Goal: Task Accomplishment & Management: Manage account settings

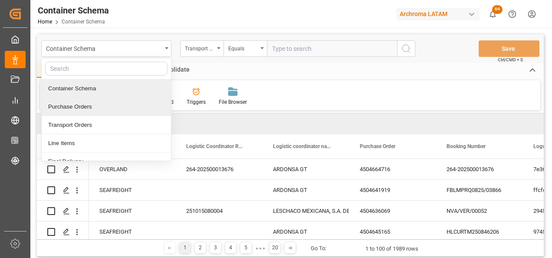
click at [75, 103] on div "Purchase Orders" at bounding box center [106, 107] width 129 height 18
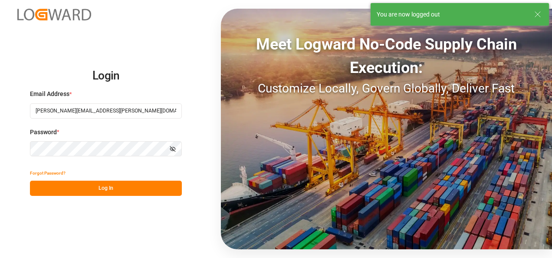
drag, startPoint x: 112, startPoint y: 190, endPoint x: 3, endPoint y: 178, distance: 108.7
click at [112, 190] on button "Log In" at bounding box center [106, 188] width 152 height 15
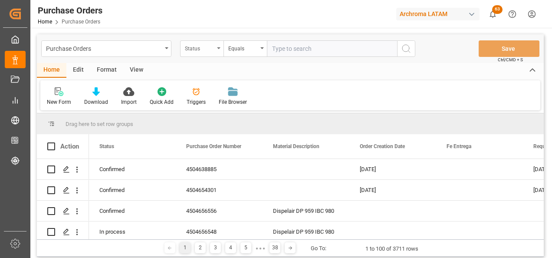
click at [214, 51] on div "Status" at bounding box center [201, 48] width 43 height 16
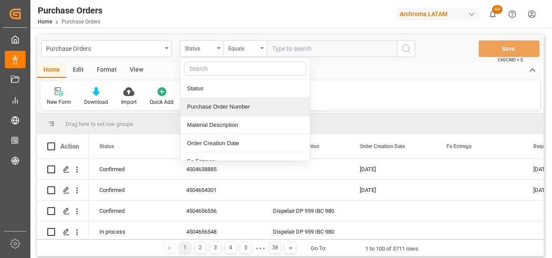
click at [214, 99] on div "Purchase Order Number" at bounding box center [245, 107] width 129 height 18
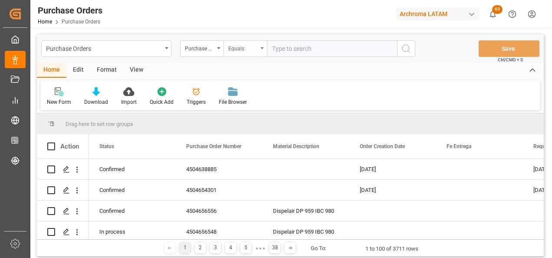
click at [260, 49] on div "Equals" at bounding box center [245, 48] width 43 height 16
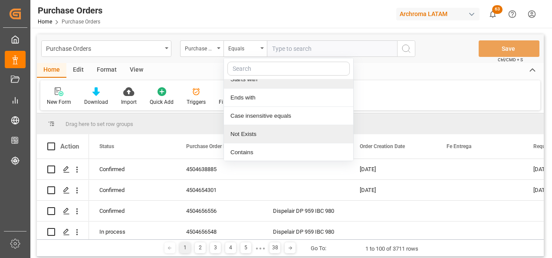
scroll to position [65, 0]
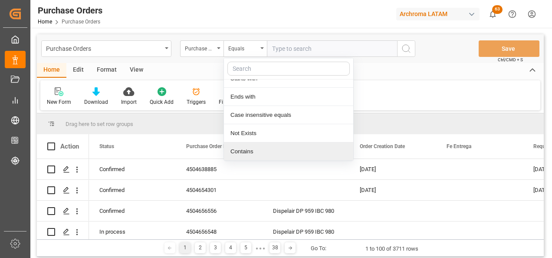
click at [260, 144] on div "Contains" at bounding box center [288, 151] width 129 height 18
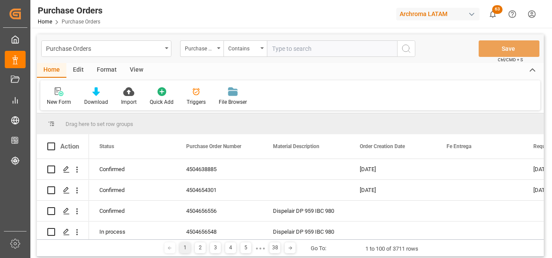
paste input "4504652520, 4504655429"
click at [308, 46] on input "4504652520, 4504655429" at bounding box center [332, 48] width 130 height 16
click at [344, 47] on input "4504652520,4504655429" at bounding box center [332, 48] width 130 height 16
type input "4504652520,4504655429"
click at [409, 55] on button "search button" at bounding box center [406, 48] width 18 height 16
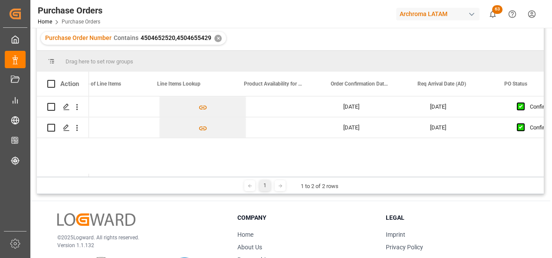
scroll to position [0, 740]
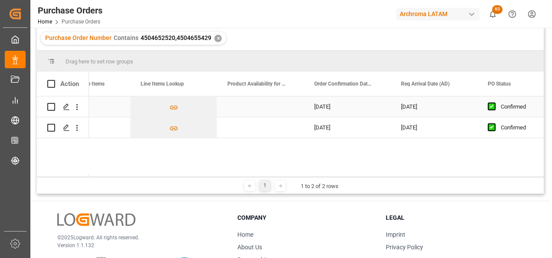
click at [410, 105] on div "[DATE]" at bounding box center [434, 106] width 87 height 20
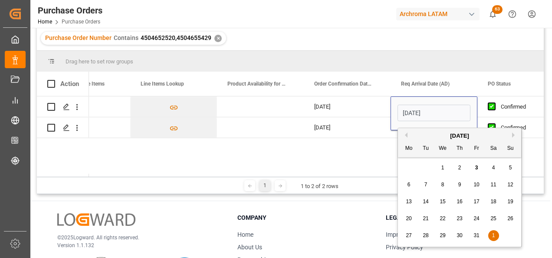
click at [515, 135] on button "Next Month" at bounding box center [514, 134] width 5 height 5
click at [442, 185] on span "5" at bounding box center [442, 184] width 3 height 6
type input "[DATE]"
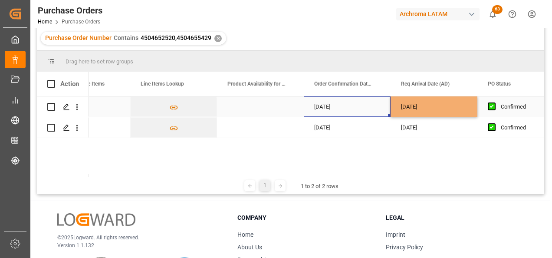
click at [346, 110] on div "[DATE]" at bounding box center [347, 106] width 87 height 20
click at [411, 109] on div "[DATE]" at bounding box center [434, 106] width 87 height 20
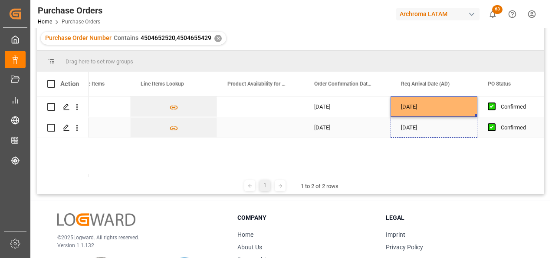
drag, startPoint x: 475, startPoint y: 115, endPoint x: 475, endPoint y: 122, distance: 7.4
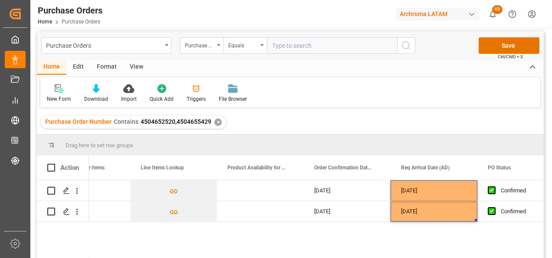
scroll to position [0, 0]
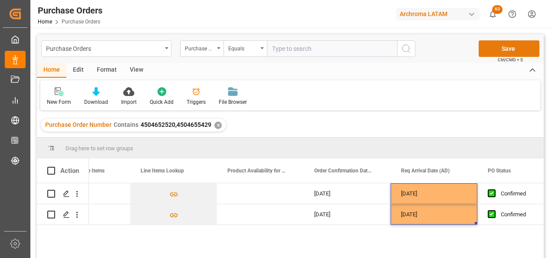
click at [497, 48] on button "Save" at bounding box center [509, 48] width 61 height 16
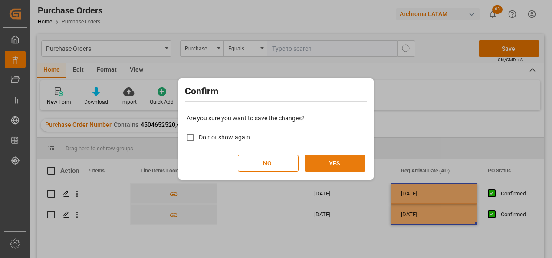
click at [335, 165] on button "YES" at bounding box center [335, 163] width 61 height 16
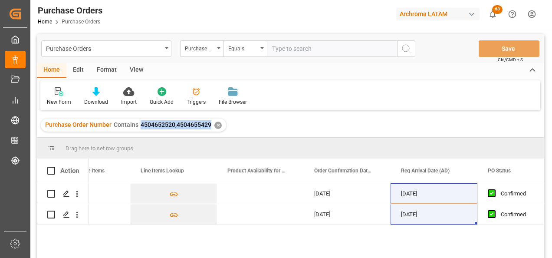
drag, startPoint x: 140, startPoint y: 124, endPoint x: 208, endPoint y: 122, distance: 67.8
click at [208, 122] on span "4504652520,4504655429" at bounding box center [176, 124] width 71 height 7
copy span "4504652520,4504655429"
click at [143, 54] on div "Purchase Orders" at bounding box center [106, 48] width 130 height 16
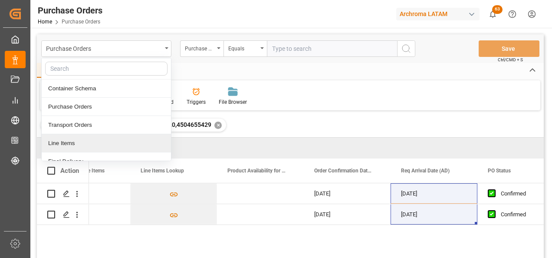
click at [96, 141] on div "Line Items" at bounding box center [106, 143] width 129 height 18
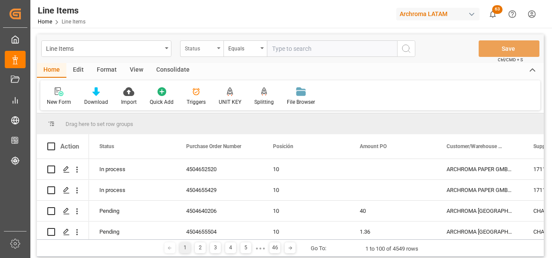
click at [207, 51] on div "Status" at bounding box center [200, 48] width 30 height 10
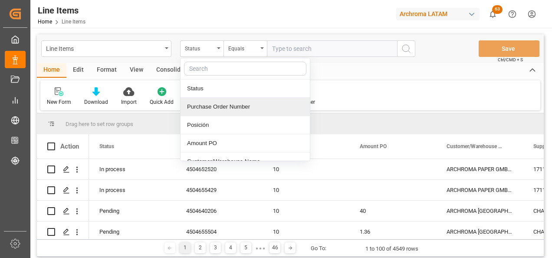
click at [212, 102] on div "Purchase Order Number" at bounding box center [245, 107] width 129 height 18
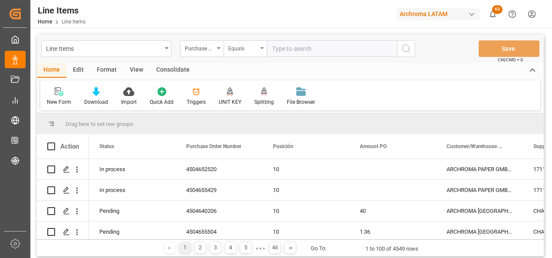
click at [242, 49] on div "Equals" at bounding box center [243, 48] width 30 height 10
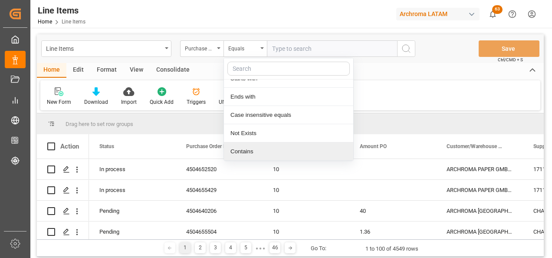
click at [257, 149] on div "Contains" at bounding box center [288, 151] width 129 height 18
paste input "4504652520,4504655429"
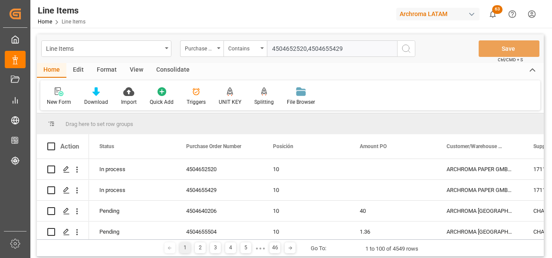
type input "4504652520,4504655429"
click at [400, 48] on button "search button" at bounding box center [406, 48] width 18 height 16
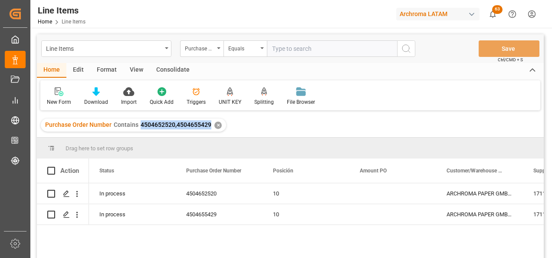
drag, startPoint x: 139, startPoint y: 125, endPoint x: 209, endPoint y: 127, distance: 70.3
click at [209, 127] on span "4504652520,4504655429" at bounding box center [176, 124] width 71 height 7
copy span "4504652520,4504655429"
click at [162, 42] on div "Line Items" at bounding box center [106, 48] width 130 height 16
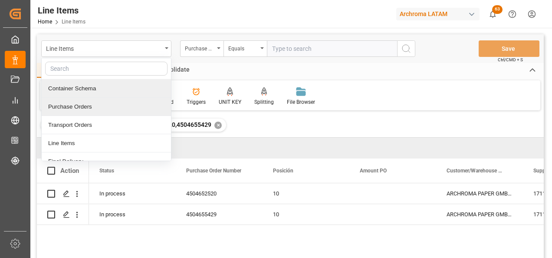
click at [119, 109] on div "Purchase Orders" at bounding box center [106, 107] width 129 height 18
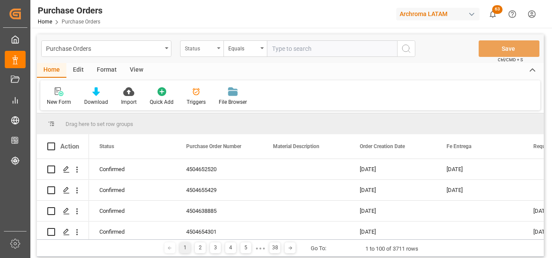
click at [210, 50] on div "Status" at bounding box center [200, 48] width 30 height 10
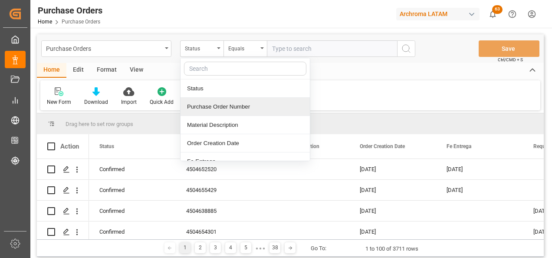
click at [222, 103] on div "Purchase Order Number" at bounding box center [245, 107] width 129 height 18
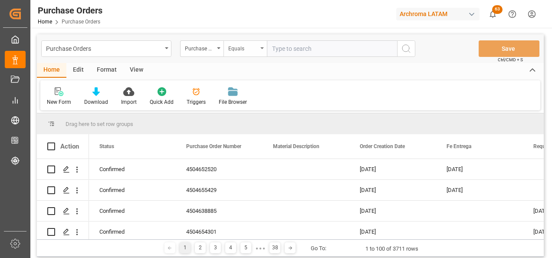
click at [254, 47] on div "Equals" at bounding box center [243, 48] width 30 height 10
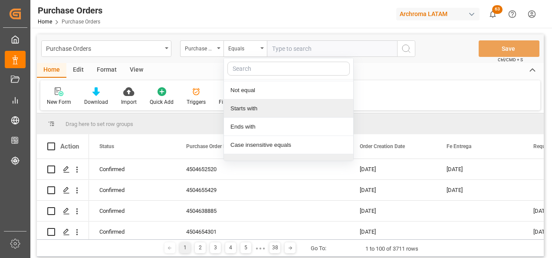
scroll to position [65, 0]
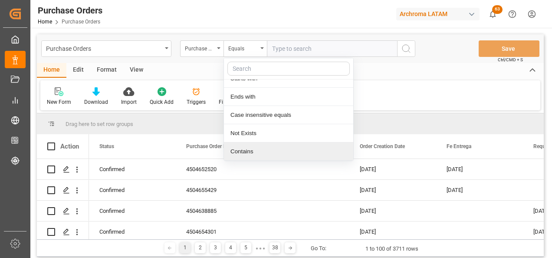
click at [253, 146] on div "Contains" at bounding box center [288, 151] width 129 height 18
paste input "4504652520,4504655429"
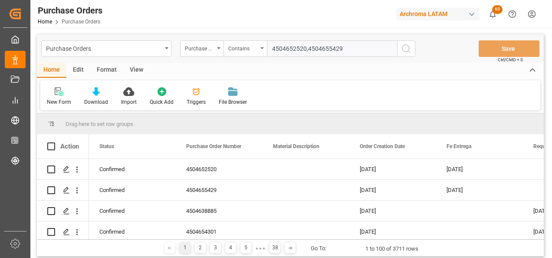
click at [364, 53] on input "4504652520,4504655429" at bounding box center [332, 48] width 130 height 16
paste input "4504655428"
type input "4504652520,4504655429,4504655428"
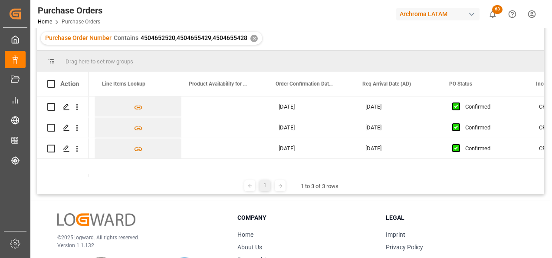
scroll to position [0, 782]
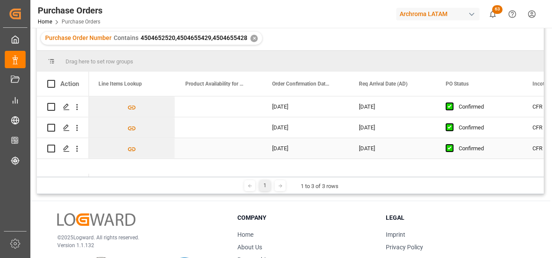
click at [368, 129] on div "[DATE]" at bounding box center [392, 127] width 87 height 20
drag, startPoint x: 434, startPoint y: 135, endPoint x: 434, endPoint y: 144, distance: 8.7
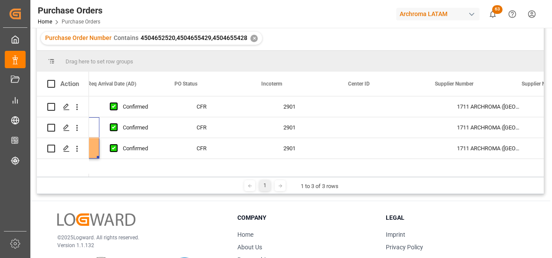
scroll to position [0, 1151]
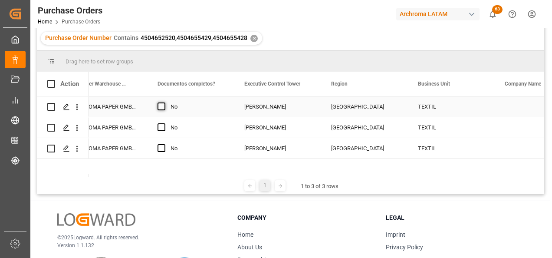
click at [164, 107] on span "Press SPACE to select this row." at bounding box center [162, 106] width 8 height 8
click at [164, 102] on input "Press SPACE to select this row." at bounding box center [164, 102] width 0 height 0
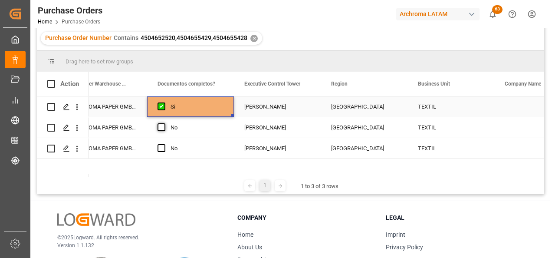
click at [164, 123] on div "Press SPACE to select this row." at bounding box center [164, 128] width 13 height 20
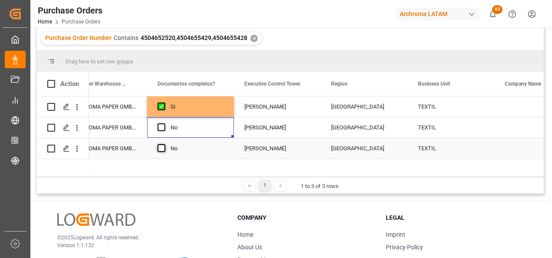
click at [160, 148] on span "Press SPACE to select this row." at bounding box center [162, 148] width 8 height 8
click at [164, 144] on input "Press SPACE to select this row." at bounding box center [164, 144] width 0 height 0
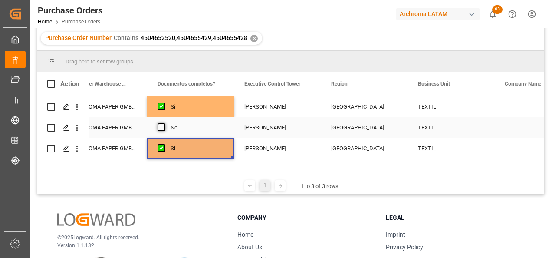
click at [163, 130] on span "Press SPACE to select this row." at bounding box center [162, 127] width 8 height 8
click at [164, 123] on input "Press SPACE to select this row." at bounding box center [164, 123] width 0 height 0
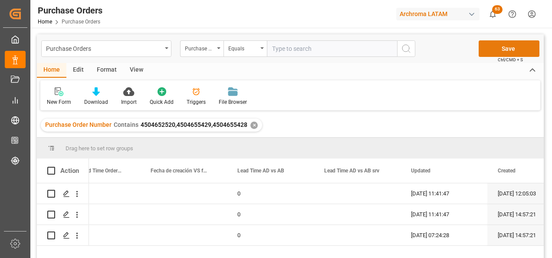
click at [530, 49] on button "Save" at bounding box center [509, 48] width 61 height 16
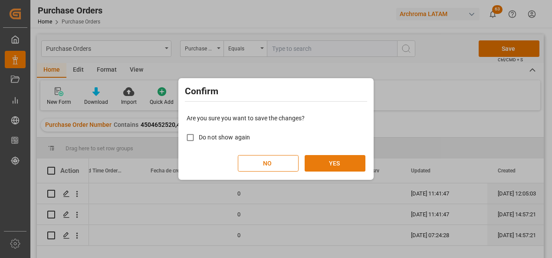
click at [351, 158] on button "YES" at bounding box center [335, 163] width 61 height 16
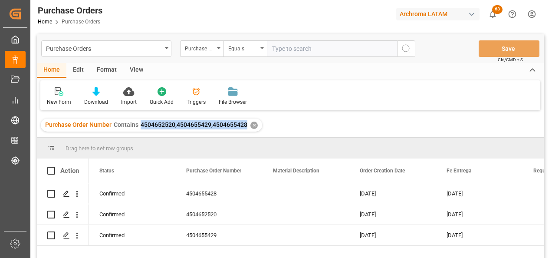
drag, startPoint x: 139, startPoint y: 124, endPoint x: 245, endPoint y: 134, distance: 106.0
click at [245, 134] on div "Purchase Order Number Contains 4504652520,4504655429,4504655428 ✕" at bounding box center [290, 125] width 507 height 24
copy span "4504652520,4504655429,4504655428"
click at [245, 51] on div "Equals" at bounding box center [243, 48] width 30 height 10
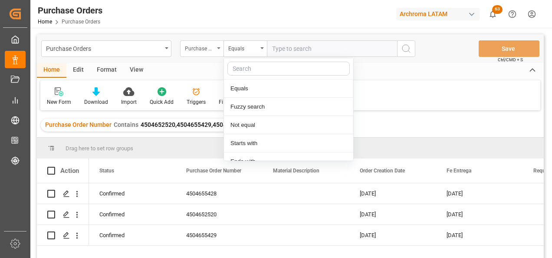
click at [207, 48] on div "Purchase Order Number" at bounding box center [200, 48] width 30 height 10
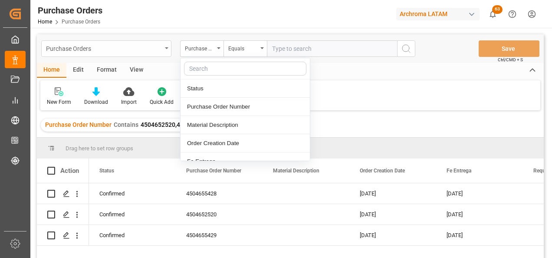
click at [168, 46] on div "Purchase Orders" at bounding box center [106, 48] width 130 height 16
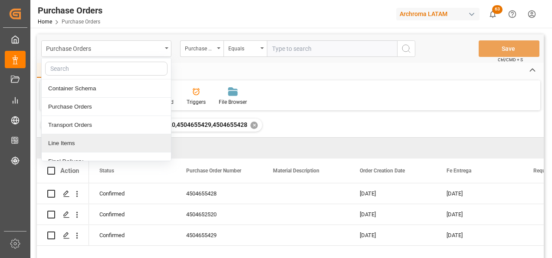
click at [105, 140] on div "Line Items" at bounding box center [106, 143] width 129 height 18
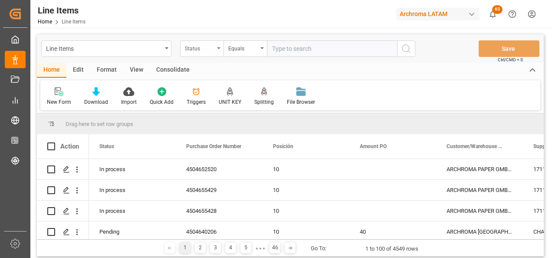
click at [213, 52] on div "Status" at bounding box center [200, 48] width 30 height 10
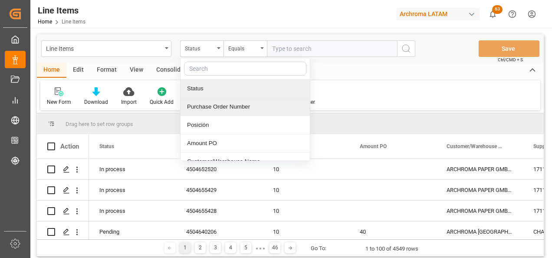
click at [218, 108] on div "Purchase Order Number" at bounding box center [245, 107] width 129 height 18
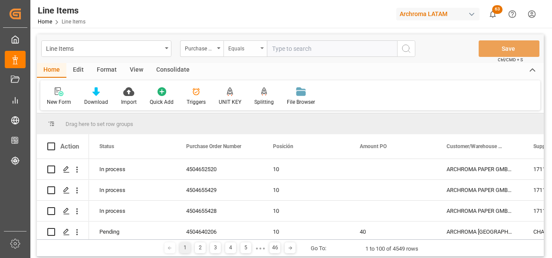
click at [242, 47] on div "Equals" at bounding box center [243, 48] width 30 height 10
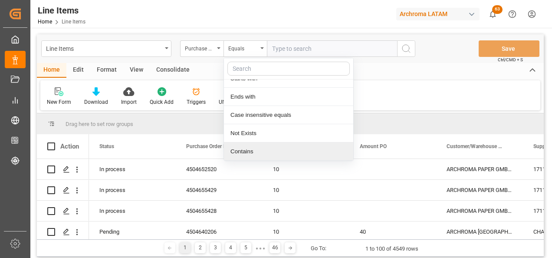
click at [256, 148] on div "Contains" at bounding box center [288, 151] width 129 height 18
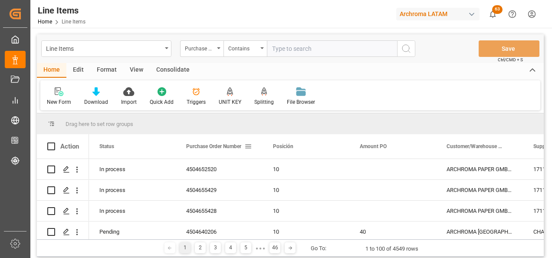
paste input "4504652520,4504655429,4504655428"
type input "4504652520,4504655429,4504655428"
click at [405, 47] on icon "search button" at bounding box center [406, 48] width 10 height 10
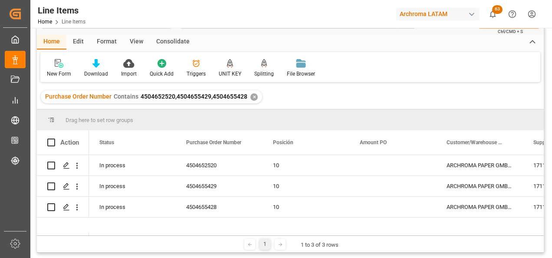
scroll to position [43, 0]
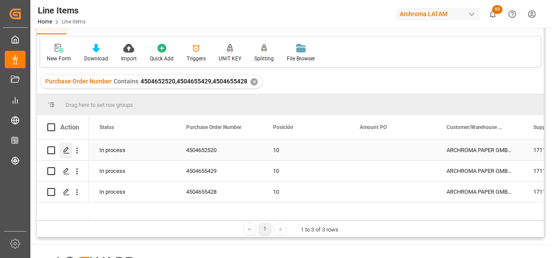
click at [61, 154] on div "Press SPACE to select this row." at bounding box center [65, 150] width 13 height 16
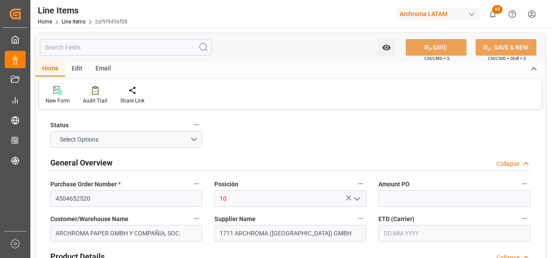
type input "1980"
type input "380991"
type input "[DATE] 16:43"
type input "[DATE] 17:20"
type input "[DATE]"
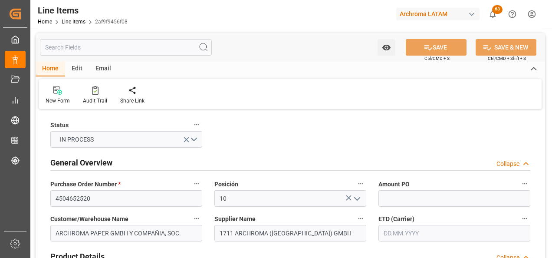
type input "[DATE]"
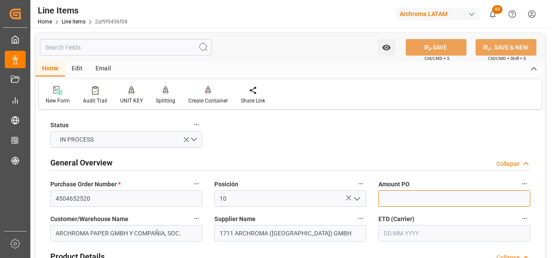
click at [405, 192] on input "text" at bounding box center [455, 198] width 152 height 16
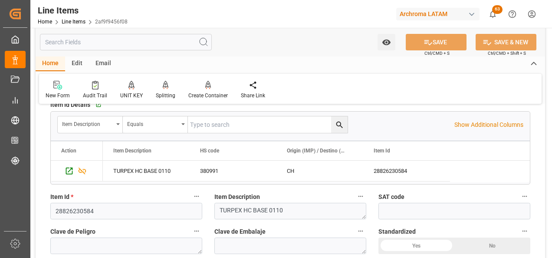
scroll to position [43, 0]
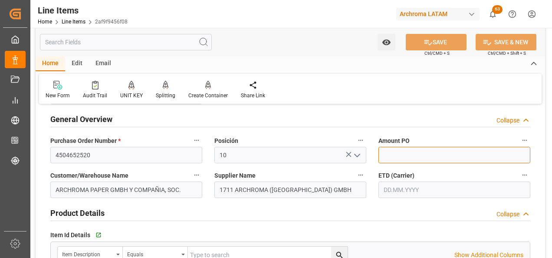
click at [386, 158] on input "text" at bounding box center [455, 155] width 152 height 16
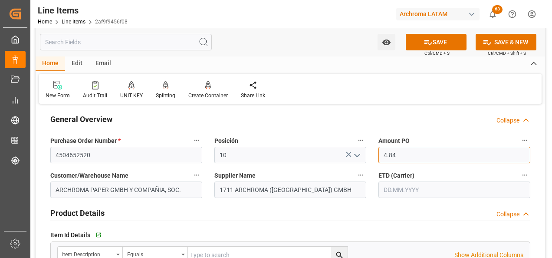
type input "4.84"
click at [410, 188] on input "text" at bounding box center [455, 189] width 152 height 16
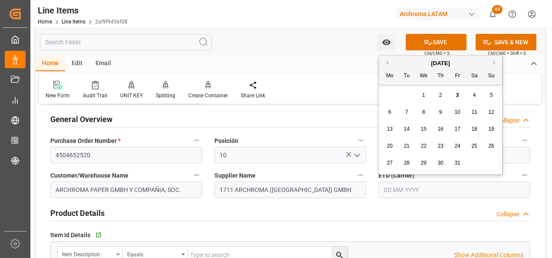
click at [386, 97] on div "29 30 1 2 3 4 5" at bounding box center [441, 95] width 119 height 17
click at [392, 110] on div "6" at bounding box center [390, 112] width 11 height 10
type input "[DATE]"
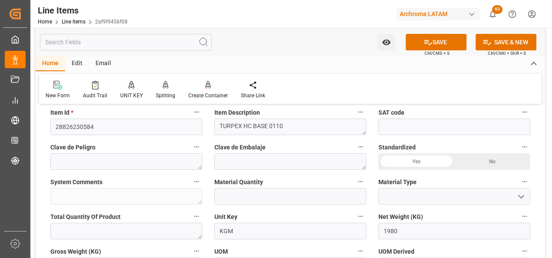
scroll to position [260, 0]
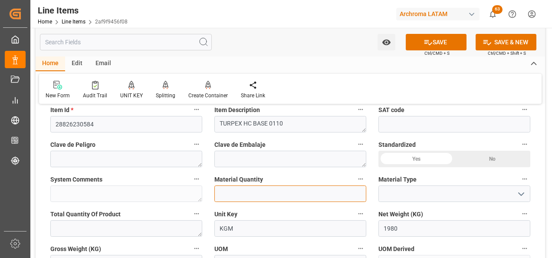
click at [275, 188] on input "text" at bounding box center [290, 193] width 152 height 16
click at [270, 189] on input "text" at bounding box center [290, 193] width 152 height 16
type input "18"
click at [515, 201] on button "open menu" at bounding box center [520, 193] width 13 height 13
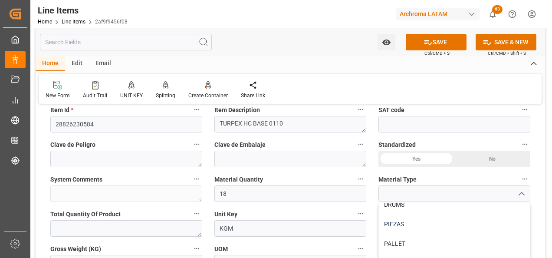
scroll to position [43, 0]
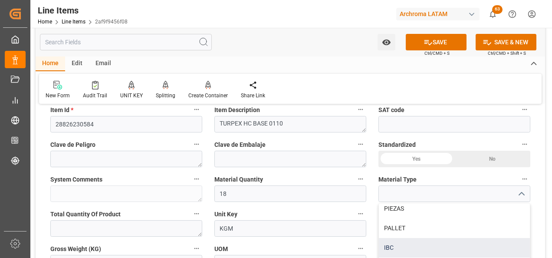
click at [462, 244] on div "IBC" at bounding box center [454, 248] width 151 height 20
type input "IBC"
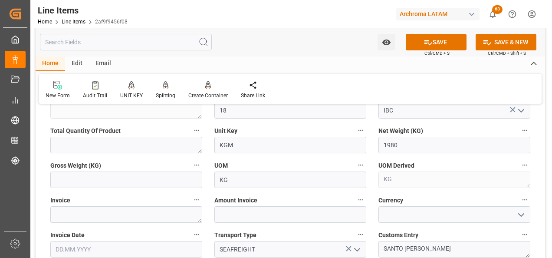
scroll to position [347, 0]
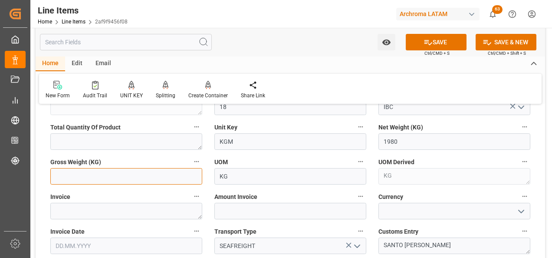
click at [129, 181] on input "text" at bounding box center [126, 176] width 152 height 16
click at [118, 173] on input "text" at bounding box center [126, 176] width 152 height 16
type input "2079"
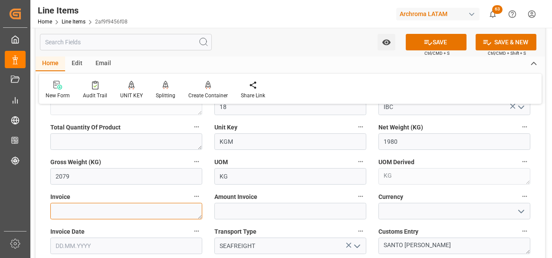
click at [177, 209] on textarea at bounding box center [126, 211] width 152 height 16
type textarea "7000016171"
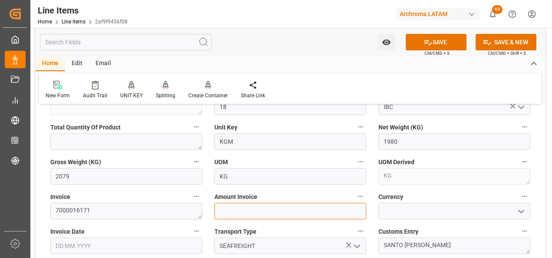
click at [350, 214] on input "text" at bounding box center [290, 211] width 152 height 16
click at [334, 210] on input "text" at bounding box center [290, 211] width 152 height 16
type input "9583.2"
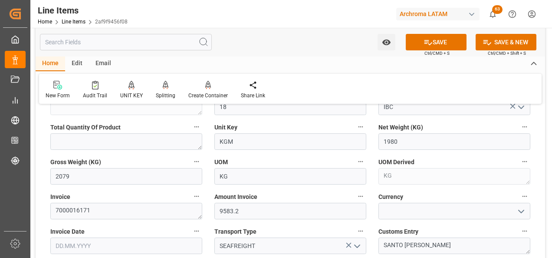
click at [524, 215] on icon "open menu" at bounding box center [521, 211] width 10 height 10
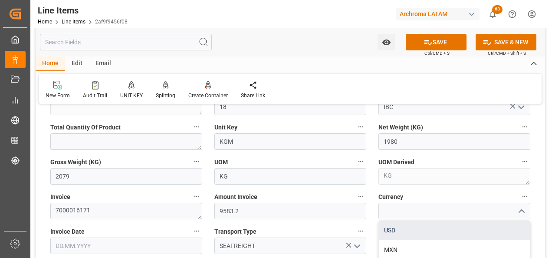
click at [438, 231] on div "USD" at bounding box center [454, 231] width 151 height 20
type input "USD"
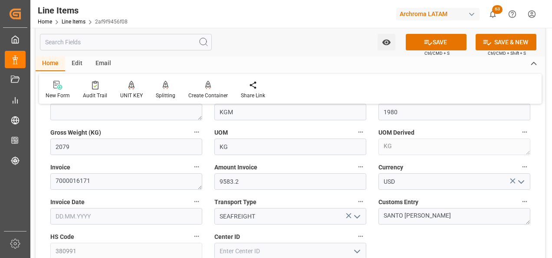
scroll to position [391, 0]
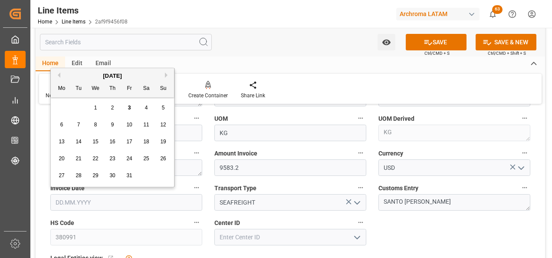
click at [114, 204] on input "text" at bounding box center [126, 202] width 152 height 16
click at [57, 73] on button "Previous Month" at bounding box center [57, 74] width 5 height 5
click at [77, 174] on span "30" at bounding box center [79, 175] width 6 height 6
type input "[DATE]"
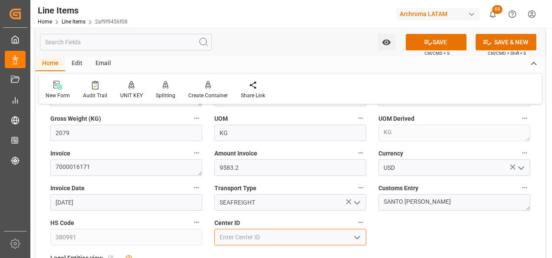
click at [339, 242] on input at bounding box center [290, 237] width 152 height 16
type input "2901"
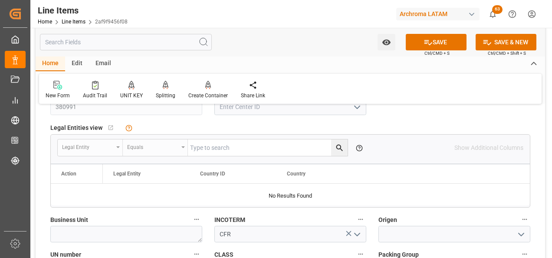
scroll to position [434, 0]
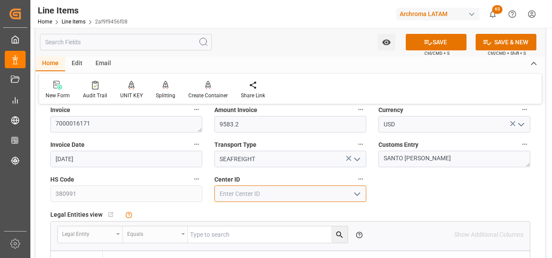
click at [289, 201] on input at bounding box center [290, 193] width 152 height 16
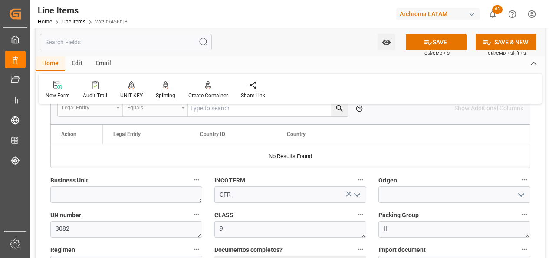
scroll to position [564, 0]
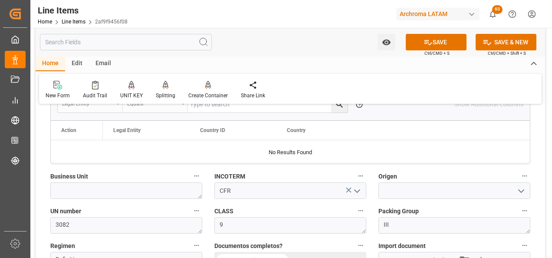
type input "2901"
click at [155, 191] on textarea at bounding box center [126, 190] width 152 height 16
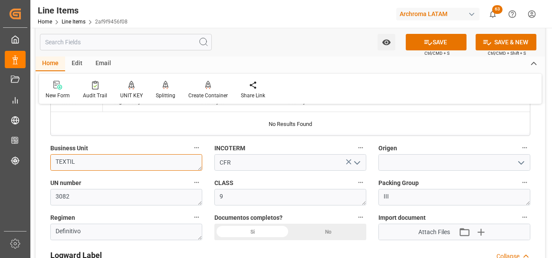
scroll to position [608, 0]
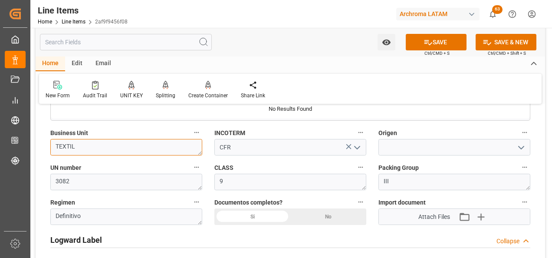
type textarea "TEXTIL"
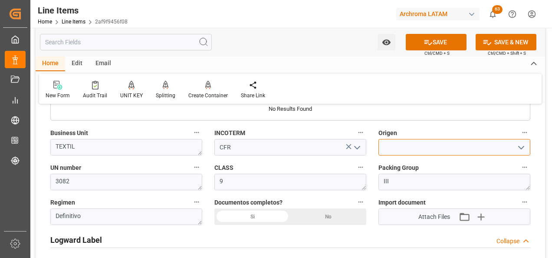
click at [402, 145] on input at bounding box center [455, 147] width 152 height 16
click at [399, 148] on input at bounding box center [455, 147] width 152 height 16
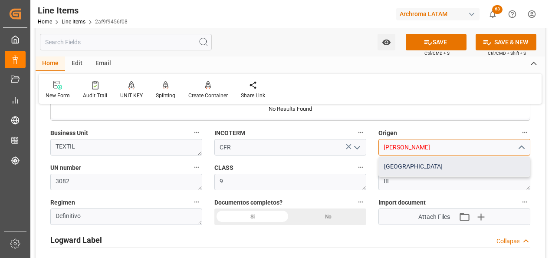
click at [435, 171] on div "[GEOGRAPHIC_DATA]" at bounding box center [454, 167] width 151 height 20
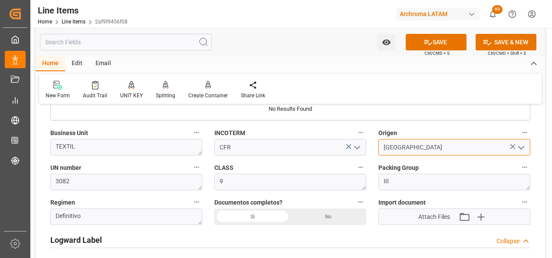
type input "[GEOGRAPHIC_DATA]"
click at [264, 213] on div "Si" at bounding box center [252, 216] width 76 height 16
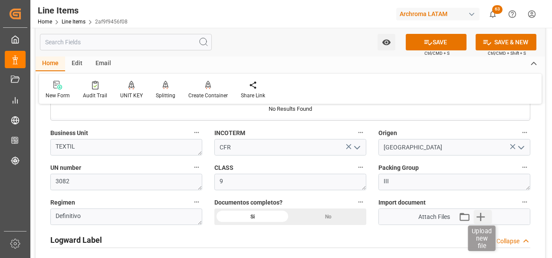
click at [482, 217] on icon "button" at bounding box center [481, 217] width 8 height 8
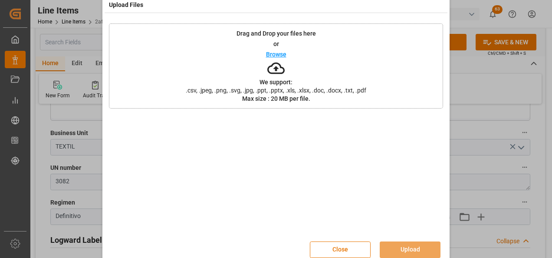
scroll to position [0, 0]
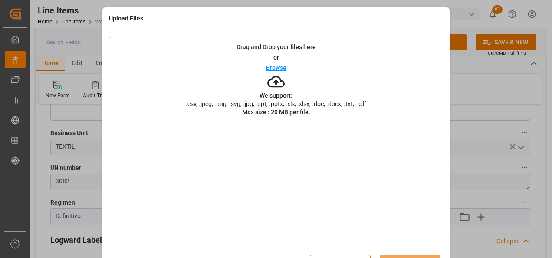
click at [359, 109] on div "Drag and Drop your files here or Browse We support: .csv, .jpeg, .png, .svg, .j…" at bounding box center [276, 79] width 334 height 85
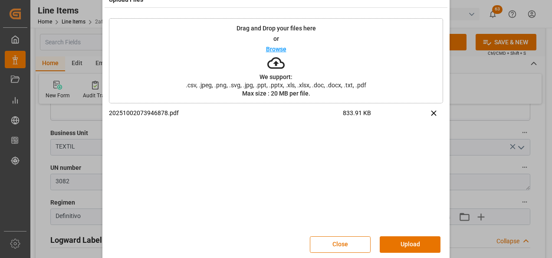
scroll to position [29, 0]
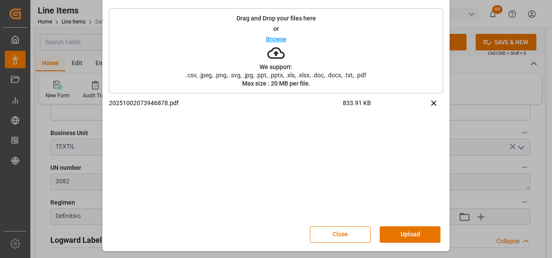
click at [379, 79] on div "Drag and Drop your files here or Browse We support: .csv, .jpeg, .png, .svg, .j…" at bounding box center [276, 50] width 334 height 85
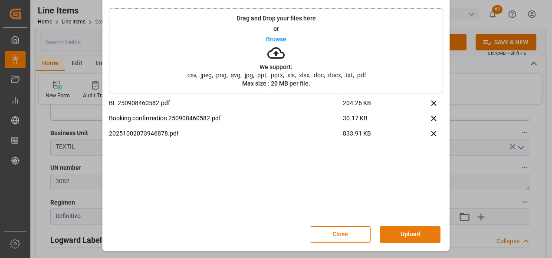
click at [408, 232] on button "Upload" at bounding box center [410, 234] width 61 height 16
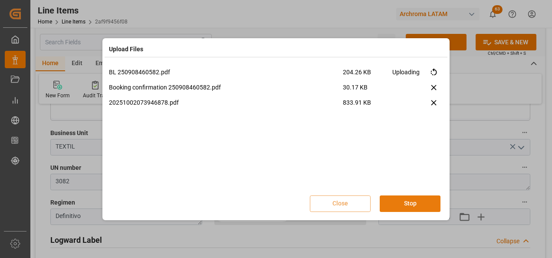
scroll to position [0, 0]
click at [410, 204] on button "Done" at bounding box center [410, 203] width 61 height 16
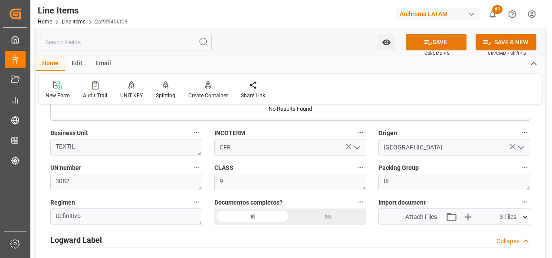
click at [455, 39] on button "SAVE" at bounding box center [436, 42] width 61 height 16
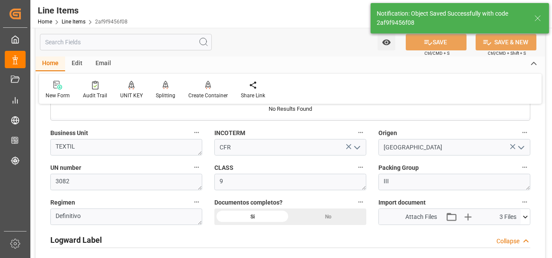
type textarea "18 IBC"
type input "[DATE] 16:51"
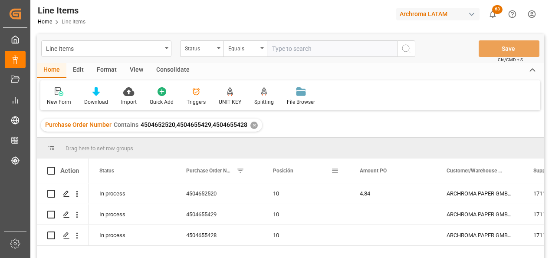
scroll to position [43, 0]
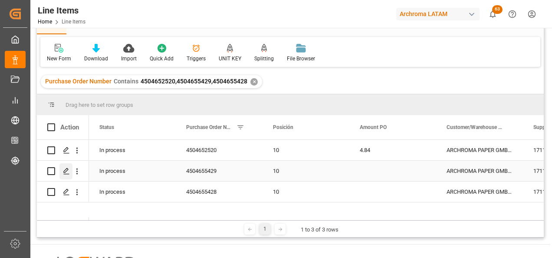
click at [67, 171] on icon "Press SPACE to select this row." at bounding box center [66, 171] width 7 height 7
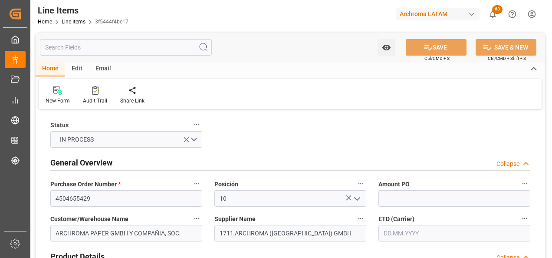
type input "8000"
type input "39069090"
type input "[DATE] 16:43"
type input "[DATE] 20:07"
type input "[DATE]"
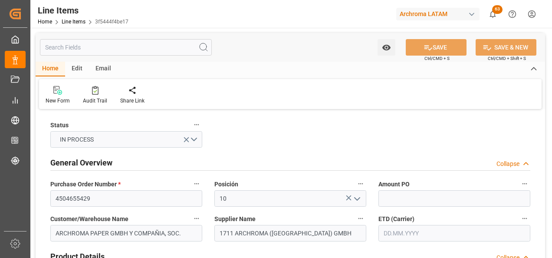
type input "[DATE]"
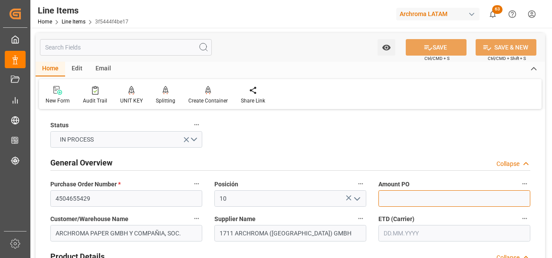
click at [385, 200] on input "text" at bounding box center [455, 198] width 152 height 16
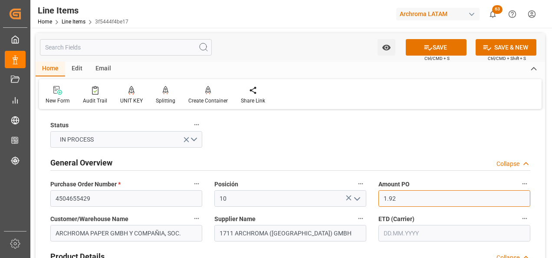
type input "1.92"
click at [413, 236] on input "text" at bounding box center [455, 233] width 152 height 16
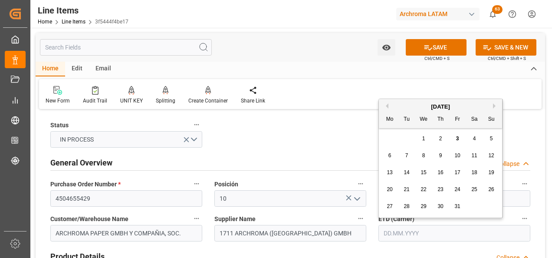
click at [390, 157] on span "6" at bounding box center [390, 155] width 3 height 6
type input "[DATE]"
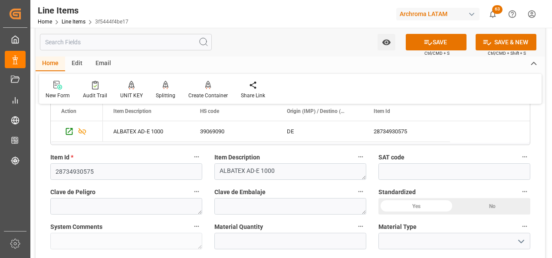
scroll to position [217, 0]
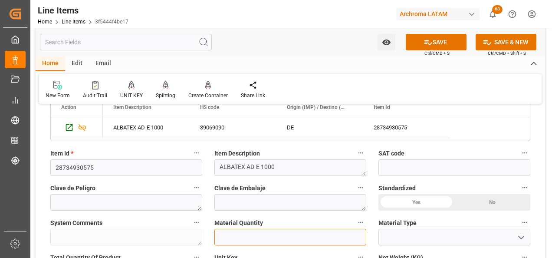
click at [261, 231] on input "text" at bounding box center [290, 237] width 152 height 16
click at [262, 244] on input "text" at bounding box center [290, 237] width 152 height 16
type input "9"
click at [520, 239] on icon "open menu" at bounding box center [521, 237] width 10 height 10
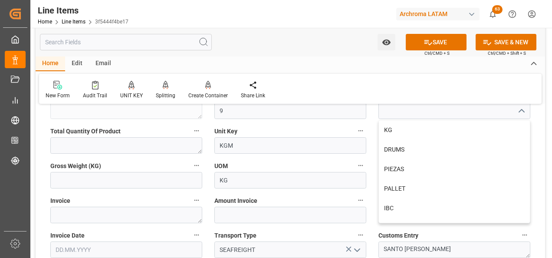
scroll to position [347, 0]
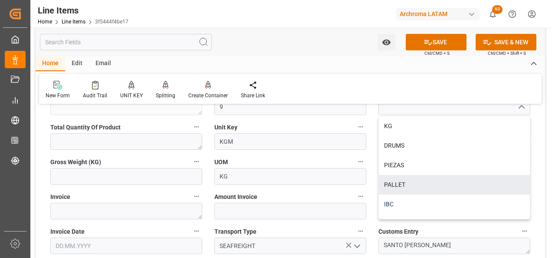
click at [459, 206] on div "IBC" at bounding box center [454, 204] width 151 height 20
type input "IBC"
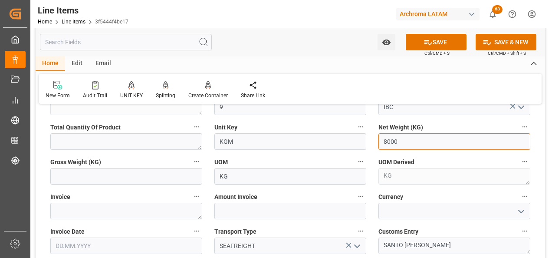
drag, startPoint x: 407, startPoint y: 145, endPoint x: 353, endPoint y: 147, distance: 53.9
type input "9000"
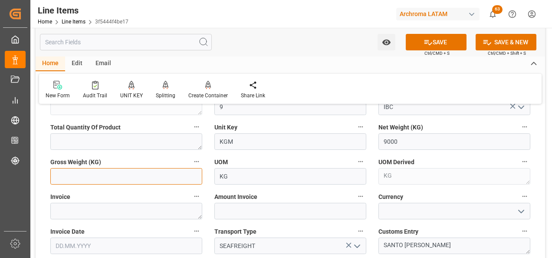
click at [122, 181] on input "text" at bounding box center [126, 176] width 152 height 16
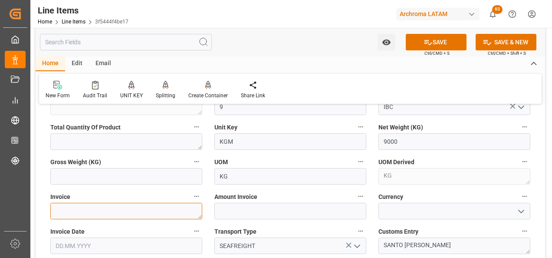
click at [138, 214] on textarea at bounding box center [126, 211] width 152 height 16
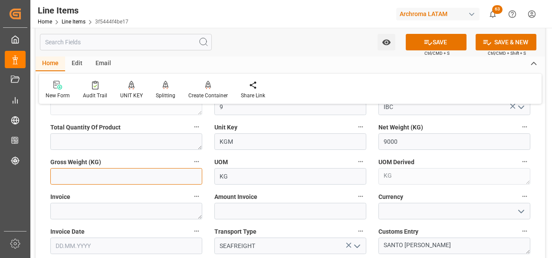
click at [134, 175] on input "text" at bounding box center [126, 176] width 152 height 16
type input "9621"
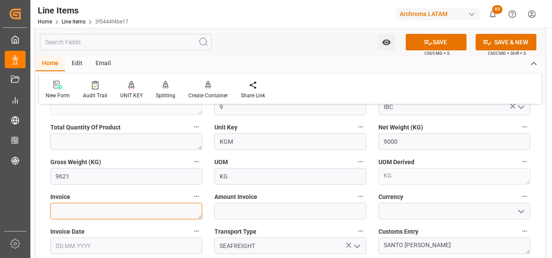
click at [117, 211] on textarea at bounding box center [126, 211] width 152 height 16
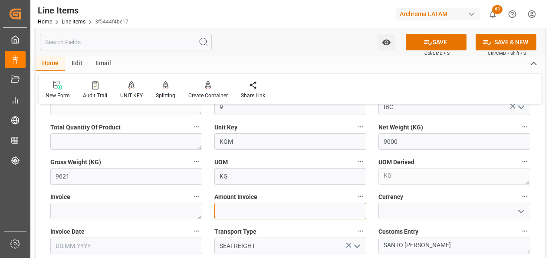
click at [270, 209] on input "text" at bounding box center [290, 211] width 152 height 16
type input "17280"
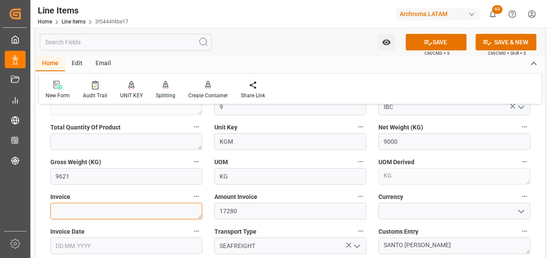
click at [145, 204] on textarea at bounding box center [126, 211] width 152 height 16
type textarea "7000016171"
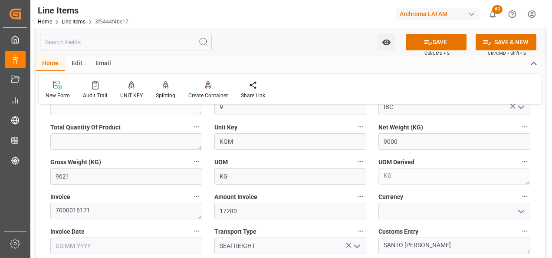
click at [524, 210] on polyline "open menu" at bounding box center [521, 211] width 5 height 3
click at [498, 224] on div "USD" at bounding box center [454, 231] width 151 height 20
type input "USD"
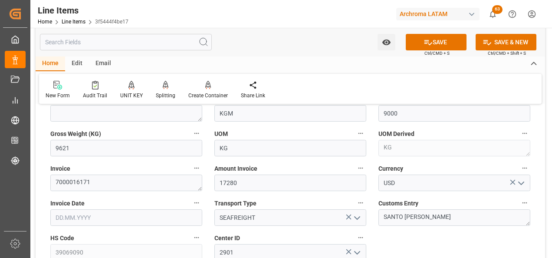
scroll to position [391, 0]
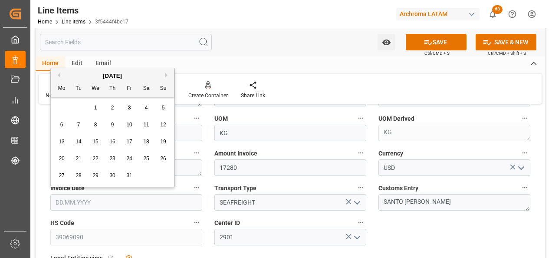
click at [139, 203] on input "text" at bounding box center [126, 202] width 152 height 16
click at [58, 73] on button "Previous Month" at bounding box center [57, 74] width 5 height 5
click at [82, 174] on div "30" at bounding box center [78, 176] width 11 height 10
type input "[DATE]"
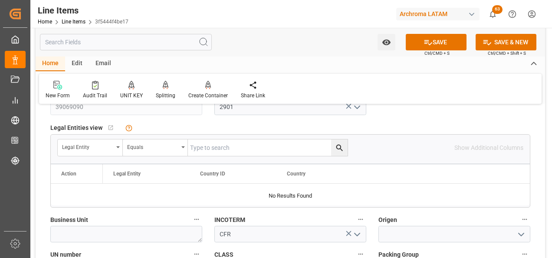
scroll to position [564, 0]
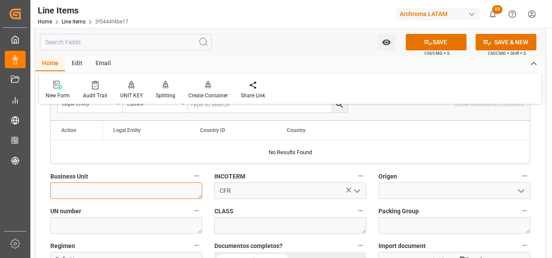
click at [142, 186] on textarea at bounding box center [126, 190] width 152 height 16
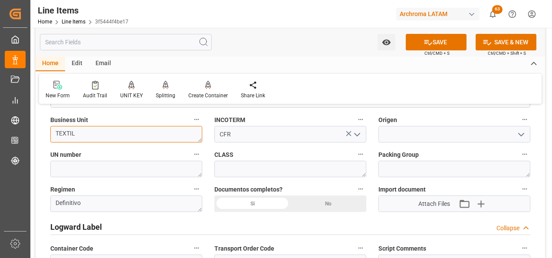
scroll to position [608, 0]
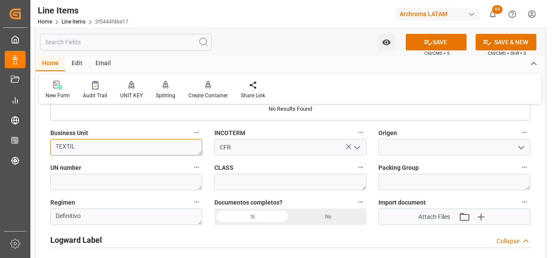
type textarea "TEXTIL"
click at [276, 217] on div "Si" at bounding box center [252, 216] width 76 height 16
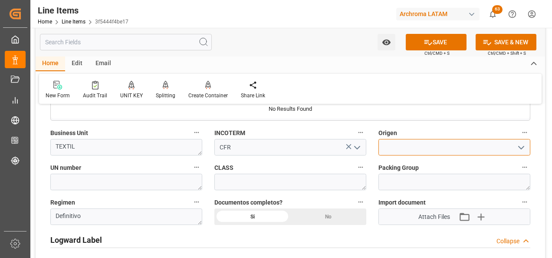
click at [397, 146] on input at bounding box center [455, 147] width 152 height 16
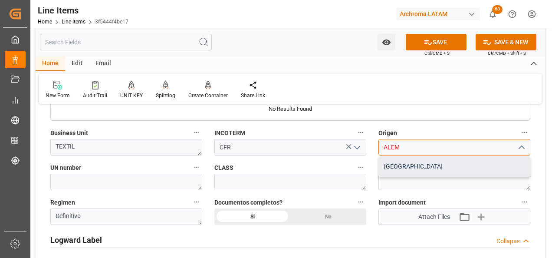
click at [397, 160] on div "[GEOGRAPHIC_DATA]" at bounding box center [454, 167] width 151 height 20
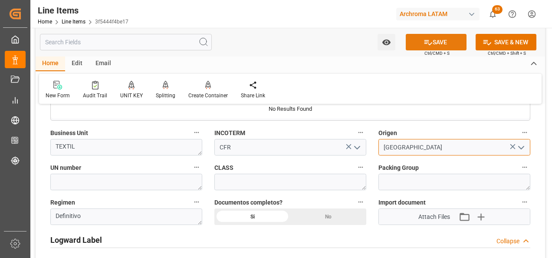
type input "[GEOGRAPHIC_DATA]"
click at [434, 42] on button "SAVE" at bounding box center [436, 42] width 61 height 16
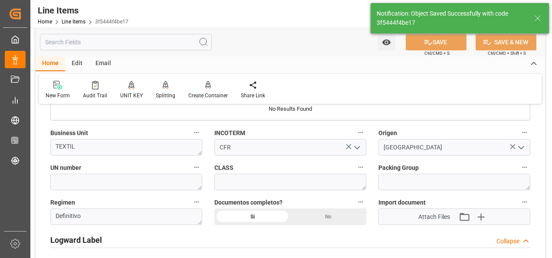
type textarea "9 IBC"
type input "[DATE] 16:54"
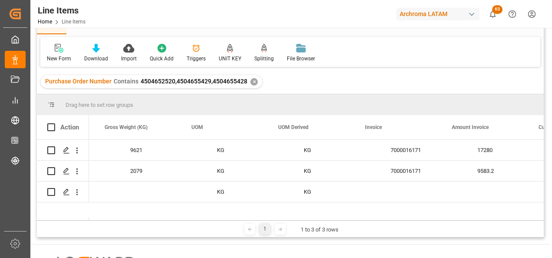
scroll to position [0, 1907]
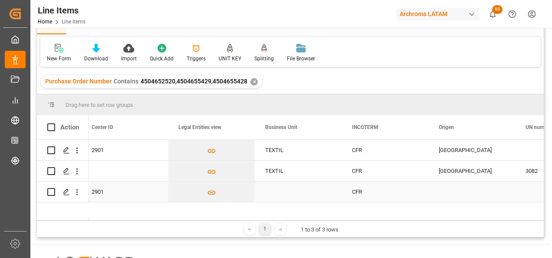
click at [290, 170] on div "TEXTIL" at bounding box center [298, 171] width 87 height 20
drag, startPoint x: 339, startPoint y: 181, endPoint x: 334, endPoint y: 191, distance: 11.5
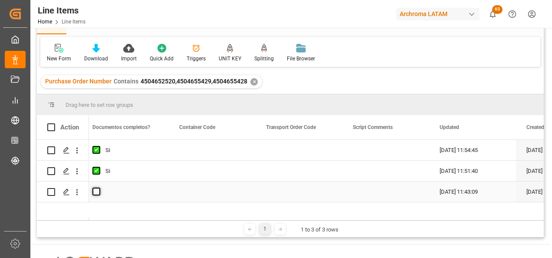
click at [99, 192] on span "Press SPACE to select this row." at bounding box center [96, 192] width 8 height 8
click at [99, 188] on input "Press SPACE to select this row." at bounding box center [99, 188] width 0 height 0
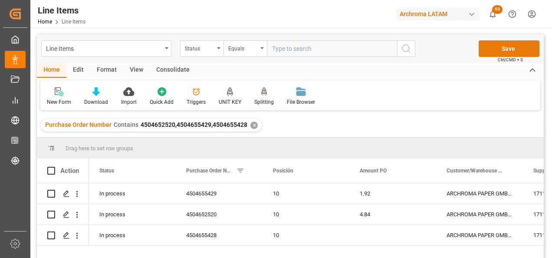
click at [521, 48] on button "Save" at bounding box center [509, 48] width 61 height 16
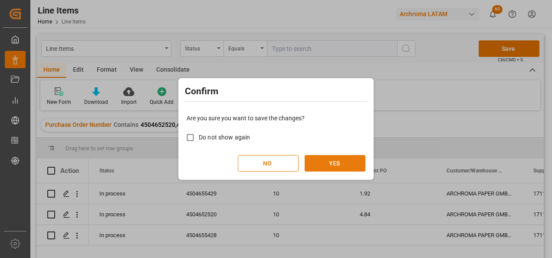
click at [342, 157] on button "YES" at bounding box center [335, 163] width 61 height 16
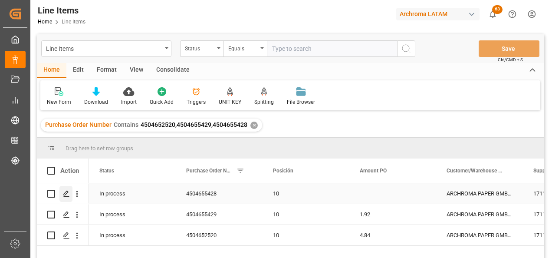
click at [64, 195] on polygon "Press SPACE to select this row." at bounding box center [66, 193] width 4 height 4
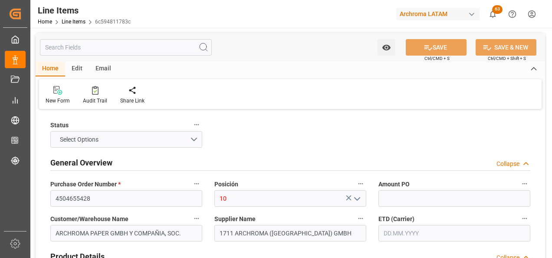
type input "2700"
type input "[DATE] 16:55"
type input "[DATE] 20:07"
type input "[DATE]"
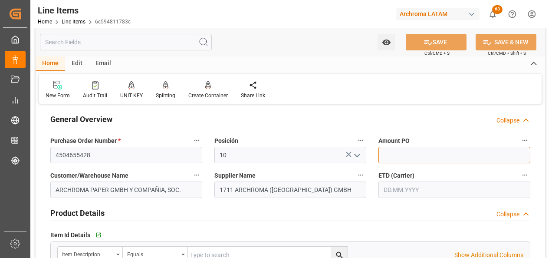
click at [445, 151] on input "text" at bounding box center [455, 155] width 152 height 16
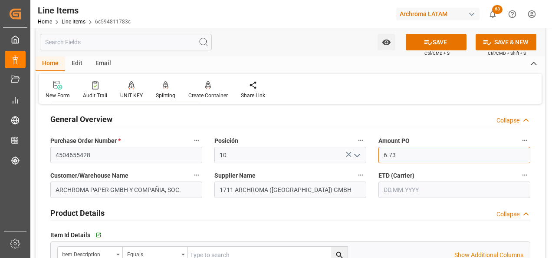
type input "6.73"
click at [422, 184] on input "text" at bounding box center [455, 189] width 152 height 16
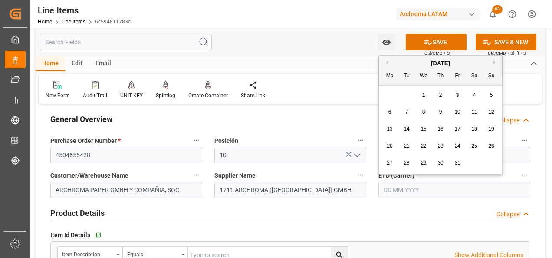
click at [390, 114] on span "6" at bounding box center [390, 112] width 3 height 6
type input "[DATE]"
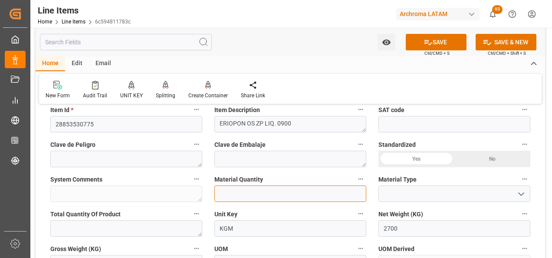
click at [305, 195] on input "text" at bounding box center [290, 193] width 152 height 16
type input "1"
click at [520, 192] on icon "open menu" at bounding box center [521, 194] width 10 height 10
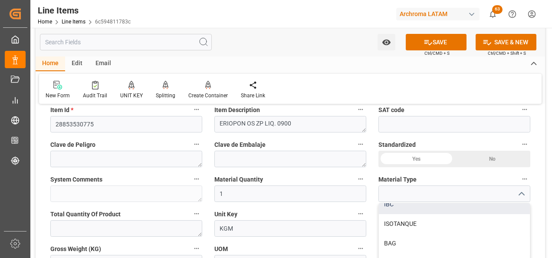
click at [428, 211] on div "IBC" at bounding box center [454, 204] width 151 height 20
type input "IBC"
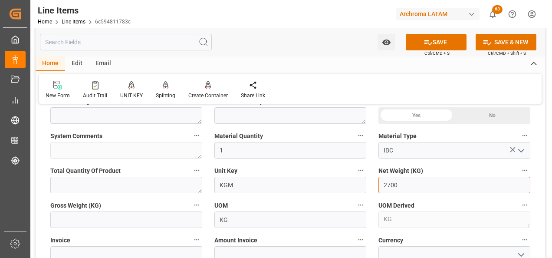
drag, startPoint x: 418, startPoint y: 185, endPoint x: 341, endPoint y: 187, distance: 77.7
type input "900"
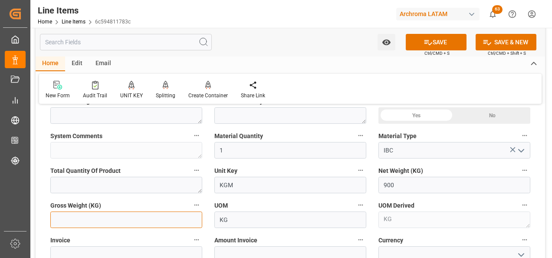
click at [164, 222] on input "text" at bounding box center [126, 219] width 152 height 16
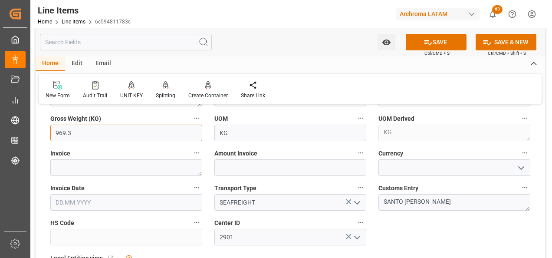
type input "969.3"
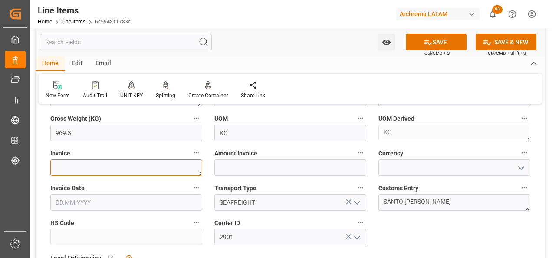
click at [152, 169] on textarea at bounding box center [126, 167] width 152 height 16
type textarea "7000016171"
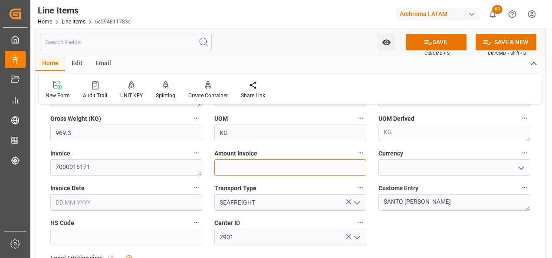
click at [288, 164] on input "text" at bounding box center [290, 167] width 152 height 16
type input "6057"
click at [518, 166] on icon "open menu" at bounding box center [521, 168] width 10 height 10
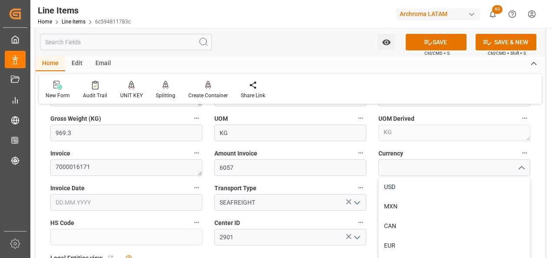
click at [484, 182] on div "USD" at bounding box center [454, 187] width 151 height 20
type input "USD"
click at [188, 198] on input "text" at bounding box center [126, 202] width 152 height 16
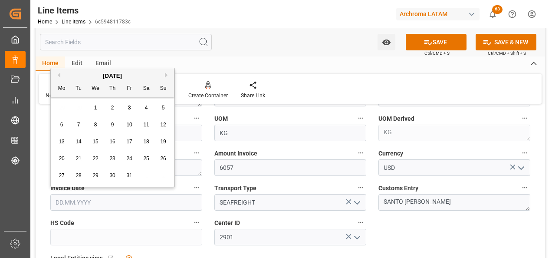
click at [58, 75] on button "Previous Month" at bounding box center [57, 74] width 5 height 5
click at [77, 176] on span "30" at bounding box center [79, 175] width 6 height 6
type input "[DATE]"
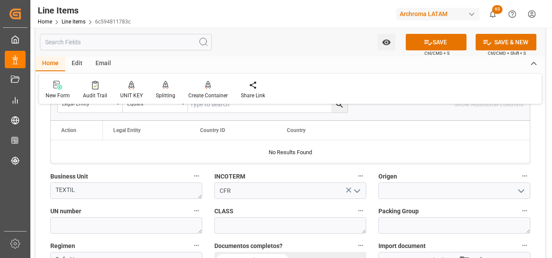
scroll to position [608, 0]
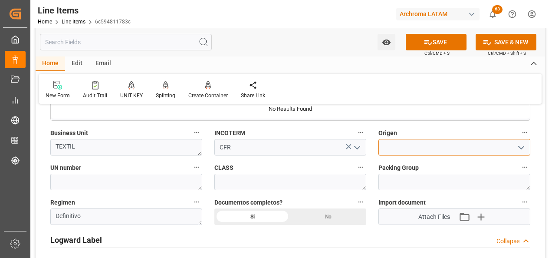
click at [431, 145] on input at bounding box center [455, 147] width 152 height 16
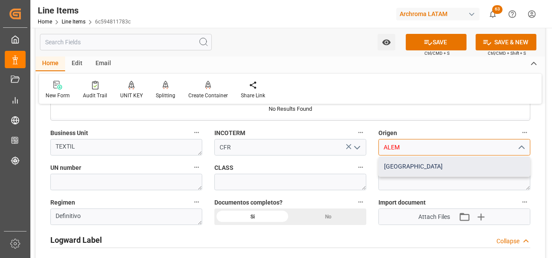
click at [414, 171] on div "[GEOGRAPHIC_DATA]" at bounding box center [454, 167] width 151 height 20
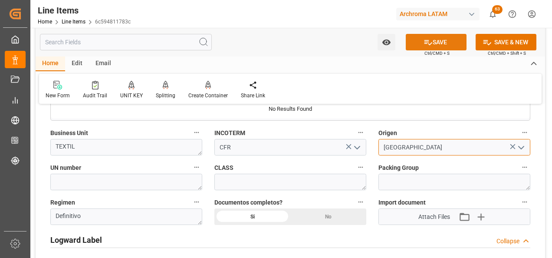
type input "[GEOGRAPHIC_DATA]"
click at [420, 44] on button "SAVE" at bounding box center [436, 42] width 61 height 16
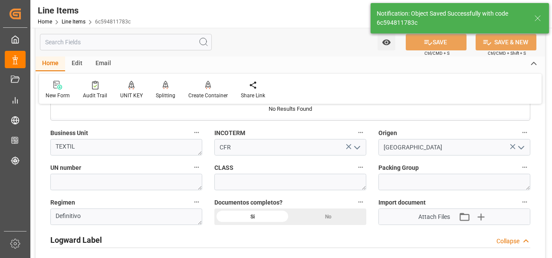
type textarea "1 IBC"
type input "[DATE] 16:56"
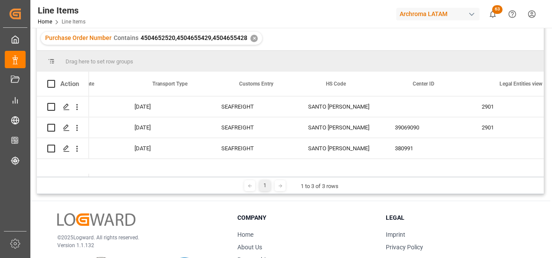
scroll to position [0, 2417]
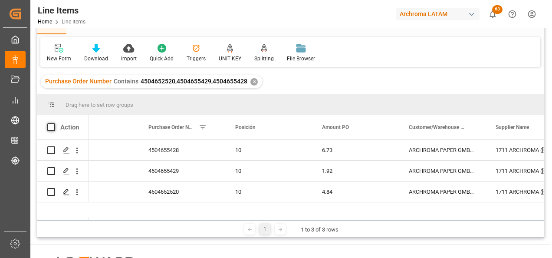
click at [49, 127] on span at bounding box center [51, 127] width 8 height 8
click at [54, 123] on input "checkbox" at bounding box center [54, 123] width 0 height 0
checkbox input "true"
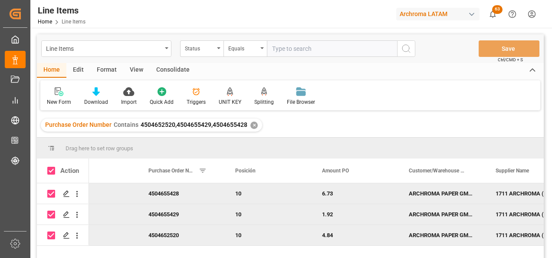
click at [178, 68] on div "Consolidate" at bounding box center [173, 70] width 46 height 15
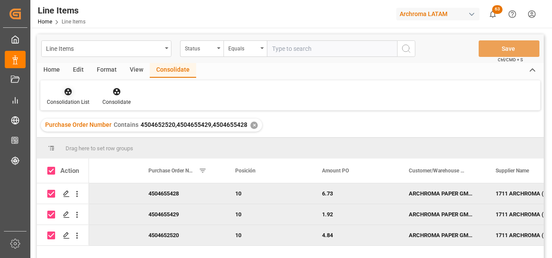
click at [80, 88] on div at bounding box center [68, 91] width 43 height 9
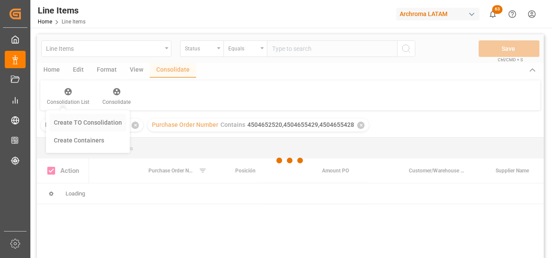
click at [82, 121] on div "Line Items Status Equals Save Ctrl/CMD + S Home Edit Format View Consolidate Co…" at bounding box center [290, 157] width 507 height 247
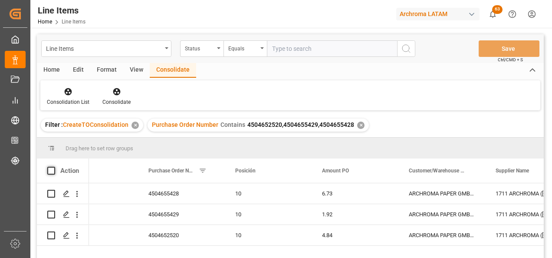
click at [51, 171] on span at bounding box center [51, 171] width 8 height 8
click at [54, 167] on input "checkbox" at bounding box center [54, 167] width 0 height 0
checkbox input "true"
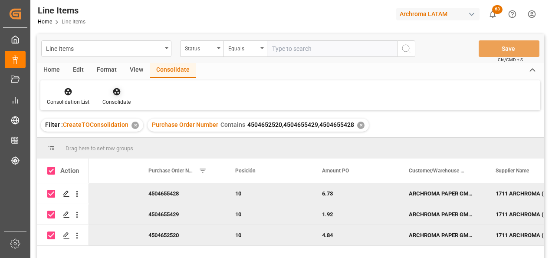
click at [111, 97] on div "Consolidate" at bounding box center [116, 96] width 41 height 19
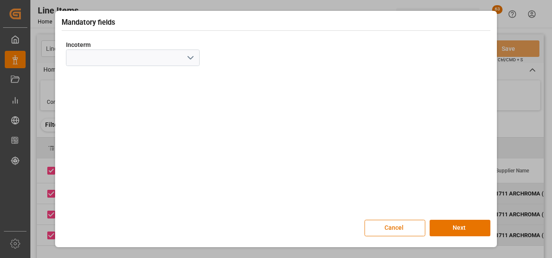
click at [192, 60] on icon "open menu" at bounding box center [190, 58] width 10 height 10
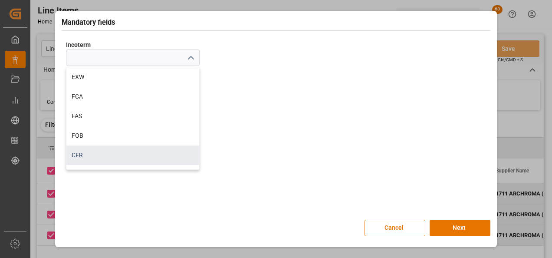
click at [116, 152] on div "CFR" at bounding box center [132, 155] width 133 height 20
type input "CFR"
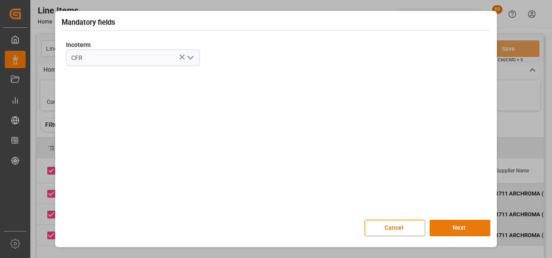
click at [451, 224] on button "Next" at bounding box center [460, 228] width 61 height 16
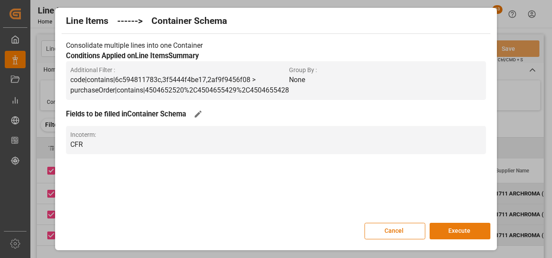
click at [455, 227] on button "Execute" at bounding box center [460, 231] width 61 height 16
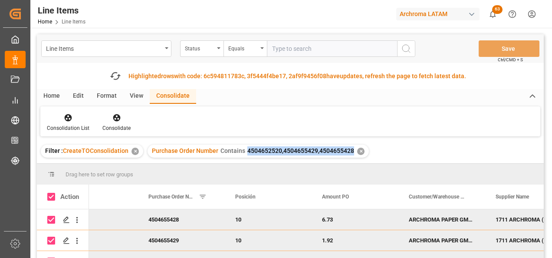
drag, startPoint x: 244, startPoint y: 153, endPoint x: 350, endPoint y: 155, distance: 105.9
click at [350, 155] on div "Purchase Order Number Contains 4504652520,4504655429,4504655428" at bounding box center [253, 150] width 202 height 9
copy span "4504652520,4504655429,4504655428"
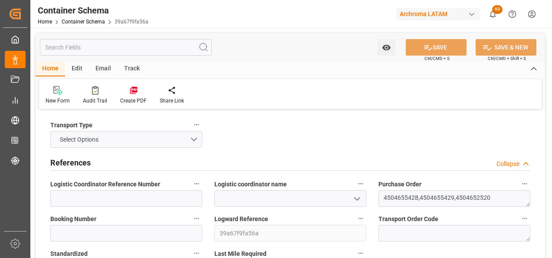
type textarea "4504655428,4504655429,4504652520"
type input "39a67f9fa56a"
type input "1711 ARCHROMA ([GEOGRAPHIC_DATA]) GMBH"
type input "Pending"
type input "SANTO [PERSON_NAME]"
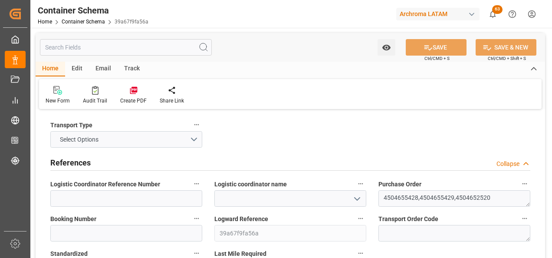
type input "TEXTIL"
type textarea "IBC"
type input "28 IBC"
type input "ARCHROMA PAPER GMBH Y COMPAÑIA, SOC."
type textarea "KM 16.5, Carretera a El Salvador , Cruce a Pavón Fraijanes, GUATEMALA, FRAIJANE…"
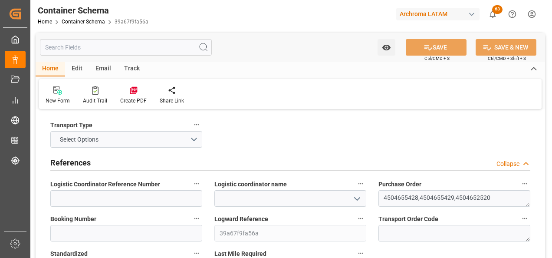
type input "CFR"
type textarea "No"
type textarea "Container ETA is not filled"
type input "0"
type input "3"
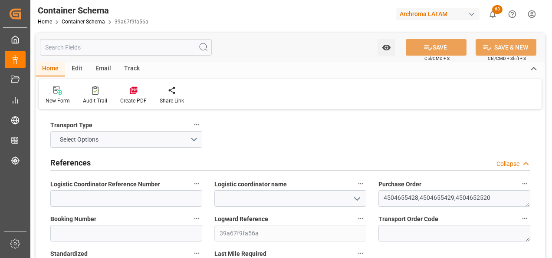
type input "28"
type input "11880"
type input "12669.3"
type input "0"
type input "[DATE]"
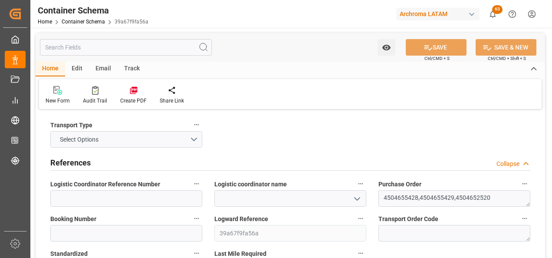
type input "03.10.2025 16:57"
type input "[DATE]"
click at [189, 143] on button "Select Options" at bounding box center [126, 139] width 152 height 16
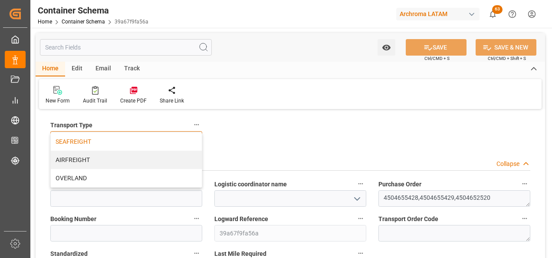
click at [154, 142] on div "SEAFREIGHT" at bounding box center [126, 141] width 151 height 18
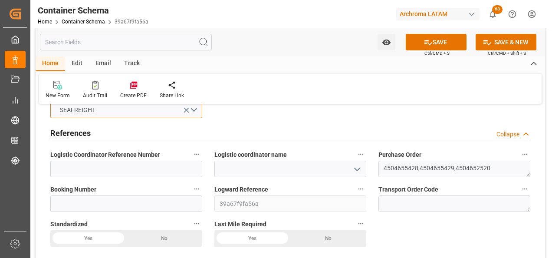
scroll to position [43, 0]
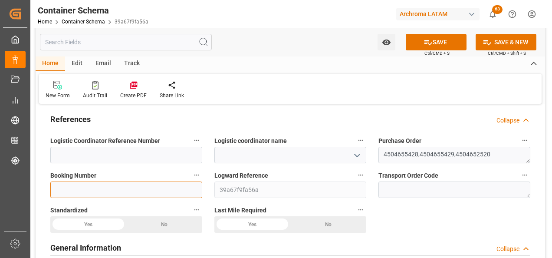
click at [173, 184] on input at bounding box center [126, 189] width 152 height 16
click at [173, 187] on input at bounding box center [126, 189] width 152 height 16
click at [352, 155] on button "open menu" at bounding box center [356, 154] width 13 height 13
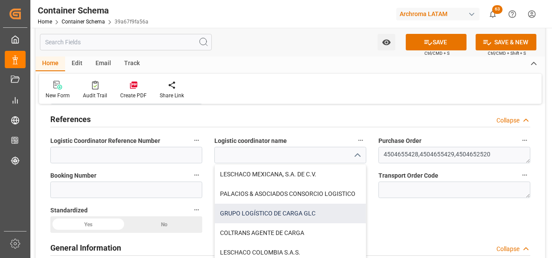
scroll to position [34, 0]
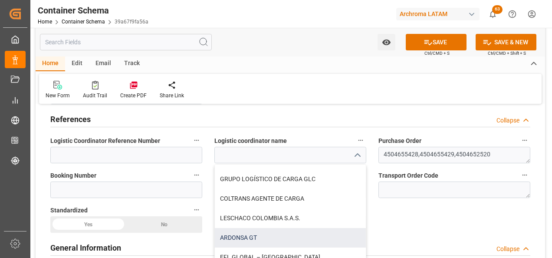
click at [257, 233] on div "ARDONSA GT" at bounding box center [290, 238] width 151 height 20
type input "ARDONSA GT"
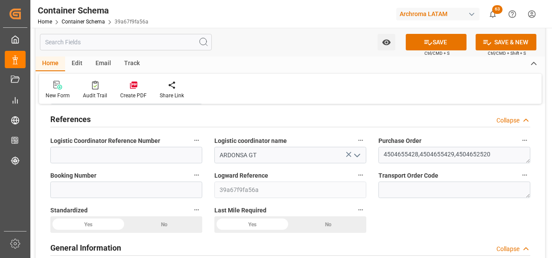
click at [362, 160] on icon "open menu" at bounding box center [357, 155] width 10 height 10
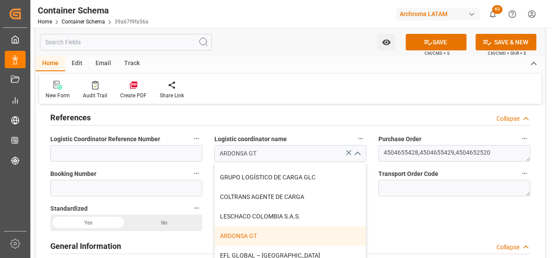
scroll to position [43, 0]
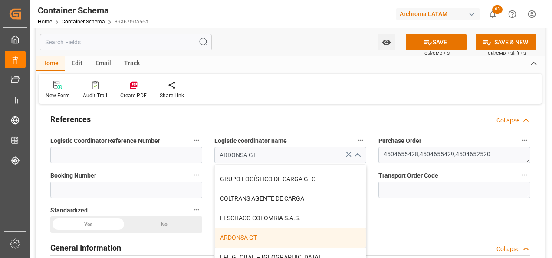
click at [360, 157] on icon "close menu" at bounding box center [357, 155] width 10 height 10
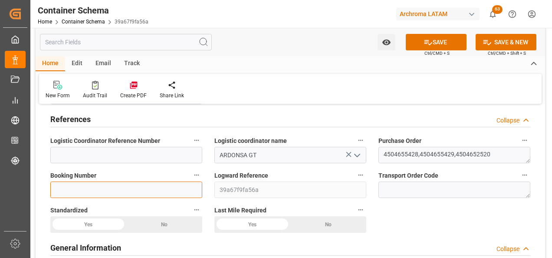
click at [163, 189] on input at bounding box center [126, 189] width 152 height 16
click at [176, 188] on input at bounding box center [126, 189] width 152 height 16
paste input "250908460582"
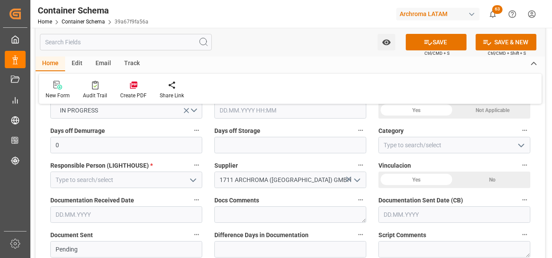
scroll to position [217, 0]
type input "250908460582"
click at [244, 112] on input "text" at bounding box center [290, 110] width 152 height 16
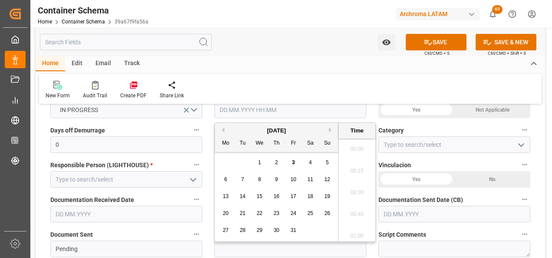
scroll to position [980, 0]
click at [226, 158] on div "29 30 1 2 3 4 5" at bounding box center [276, 162] width 119 height 17
click at [225, 176] on span "6" at bounding box center [225, 179] width 3 height 6
click at [354, 210] on li "12:00" at bounding box center [357, 212] width 37 height 22
type input "06.10.2025 12:00"
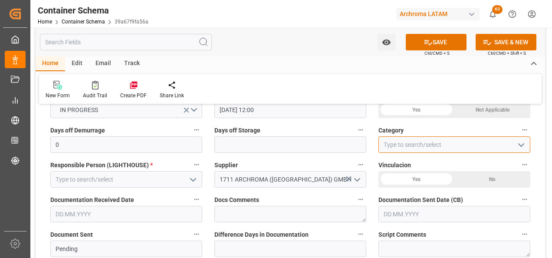
click at [528, 148] on input at bounding box center [455, 144] width 152 height 16
click at [524, 148] on icon "open menu" at bounding box center [521, 145] width 10 height 10
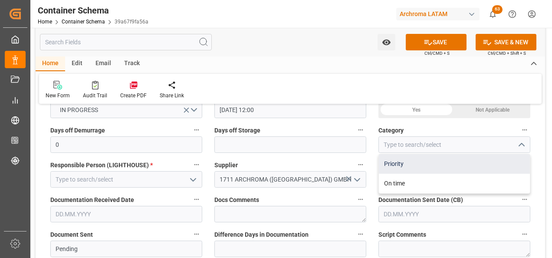
click at [459, 159] on div "Priority" at bounding box center [454, 164] width 151 height 20
type input "Priority"
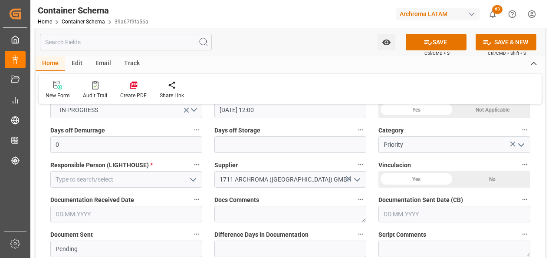
click at [193, 179] on icon "open menu" at bounding box center [193, 180] width 10 height 10
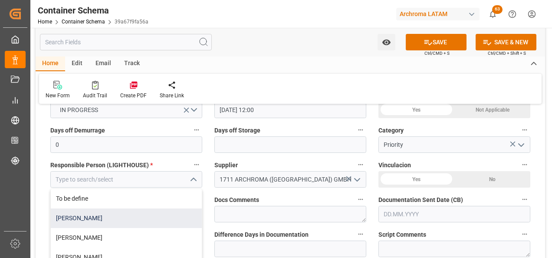
scroll to position [34, 0]
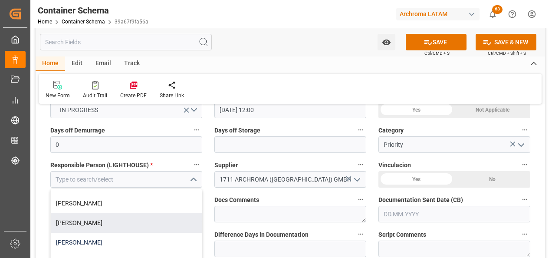
click at [126, 237] on div "[PERSON_NAME]" at bounding box center [126, 243] width 151 height 20
type input "[PERSON_NAME]"
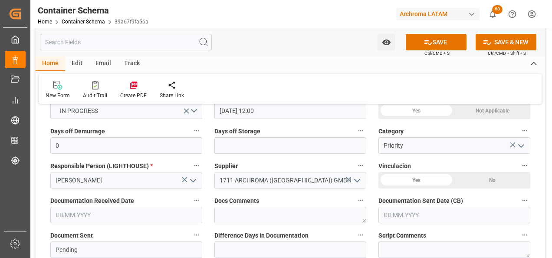
scroll to position [217, 0]
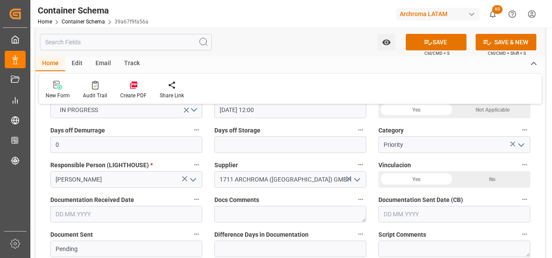
click at [115, 210] on input "text" at bounding box center [126, 214] width 152 height 16
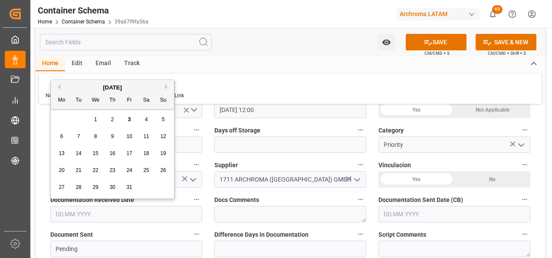
click at [62, 122] on div "29 30 1 2 3 4 5" at bounding box center [112, 119] width 119 height 17
click at [132, 122] on div "3" at bounding box center [129, 120] width 11 height 10
type input "[DATE]"
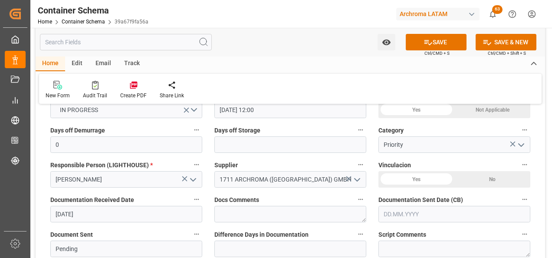
click at [388, 208] on input "text" at bounding box center [455, 214] width 152 height 16
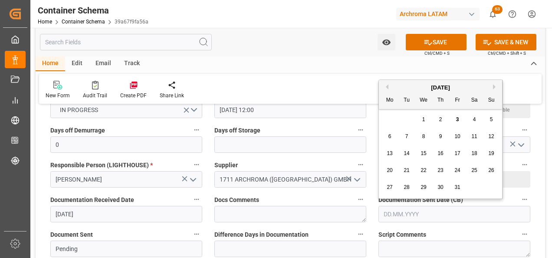
click at [386, 137] on div "6" at bounding box center [390, 137] width 11 height 10
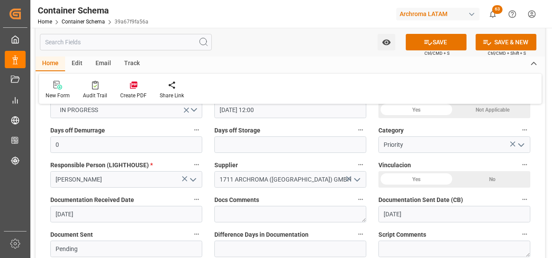
click at [409, 214] on input "[DATE]" at bounding box center [455, 214] width 152 height 16
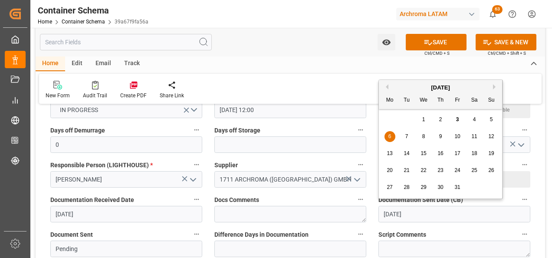
click at [473, 119] on div "4" at bounding box center [474, 120] width 11 height 10
type input "04.10.2025"
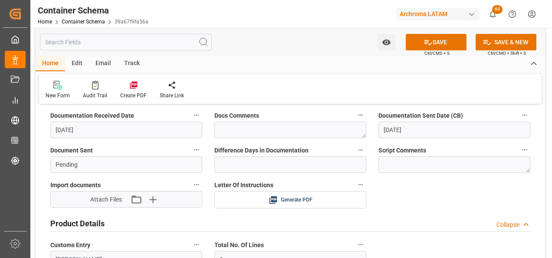
scroll to position [304, 0]
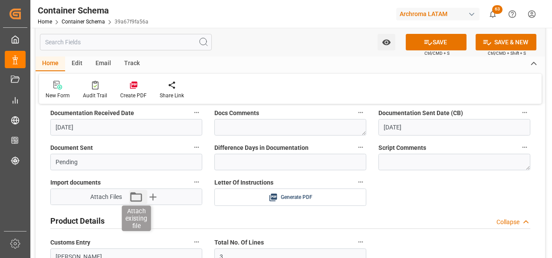
click at [137, 201] on icon "button" at bounding box center [136, 197] width 12 height 10
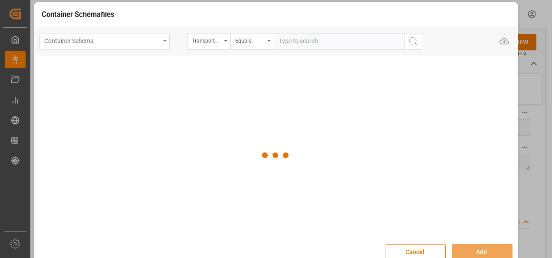
click at [158, 43] on div "Container Schema" at bounding box center [102, 40] width 116 height 11
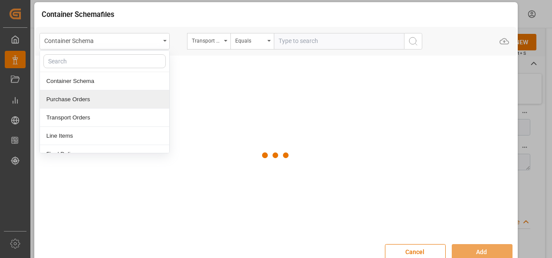
click at [91, 98] on div "Purchase Orders" at bounding box center [104, 99] width 129 height 18
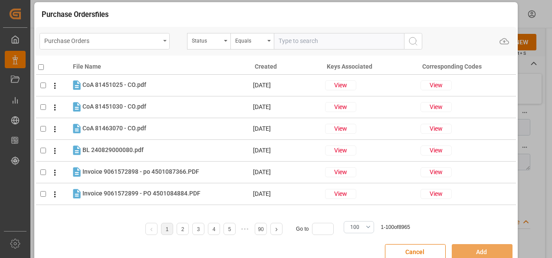
click at [133, 38] on div "Purchase Orders" at bounding box center [102, 40] width 116 height 11
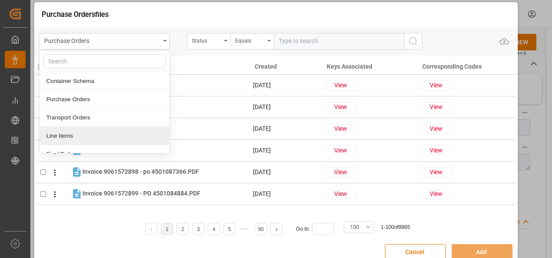
click at [84, 131] on div "Line Items" at bounding box center [104, 136] width 129 height 18
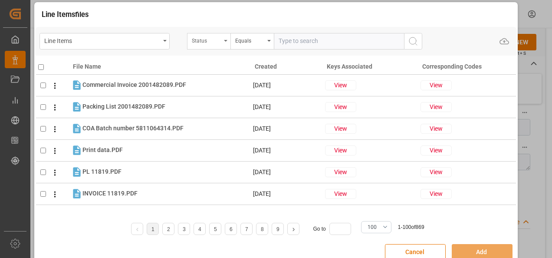
click at [221, 42] on div "Status" at bounding box center [208, 41] width 43 height 16
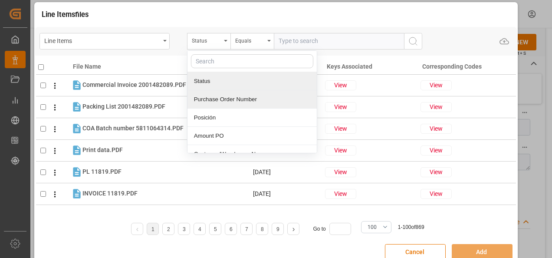
click at [224, 99] on div "Purchase Order Number" at bounding box center [252, 99] width 129 height 18
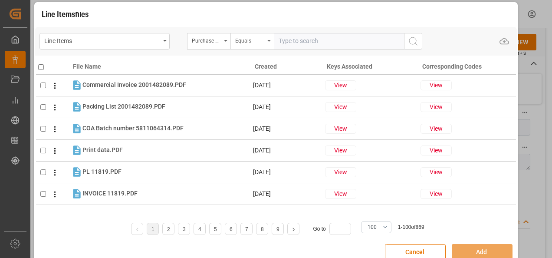
click at [248, 41] on div "Equals" at bounding box center [250, 40] width 30 height 10
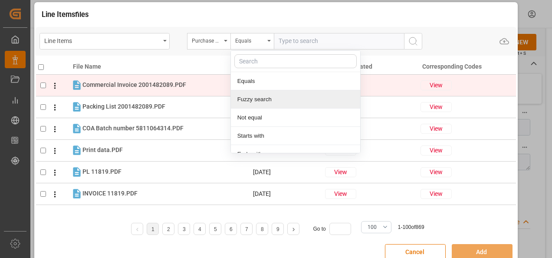
click at [257, 95] on div "Fuzzy search" at bounding box center [295, 99] width 129 height 18
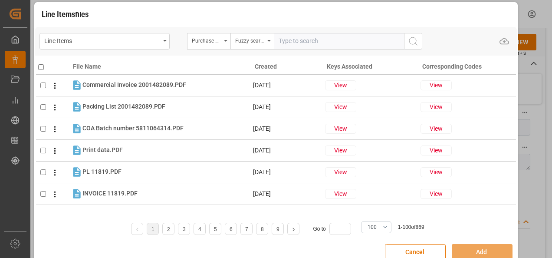
paste input "4504652520,4504655429,4504655428"
type input "4504652520,4504655429,4504655428"
click at [261, 44] on div "Fuzzy search" at bounding box center [250, 40] width 30 height 10
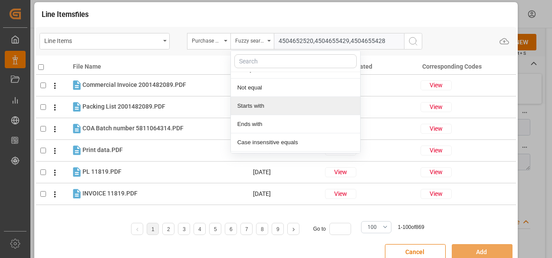
scroll to position [65, 0]
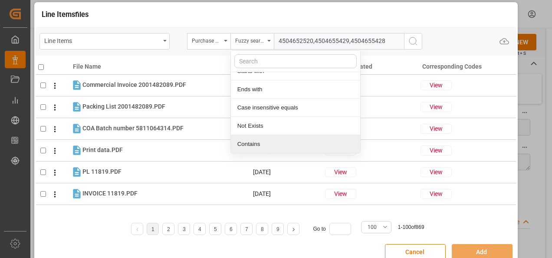
click at [263, 137] on div "Contains" at bounding box center [295, 144] width 129 height 18
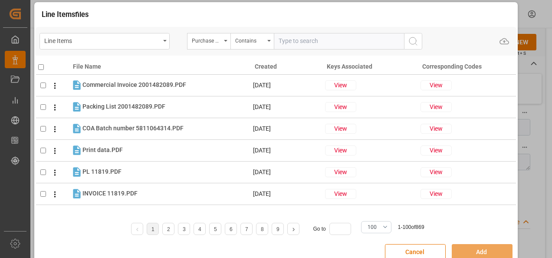
paste input "4504652520,4504655429,4504655428"
type input "4504652520,4504655429,4504655428"
click at [407, 43] on button "search button" at bounding box center [413, 41] width 18 height 16
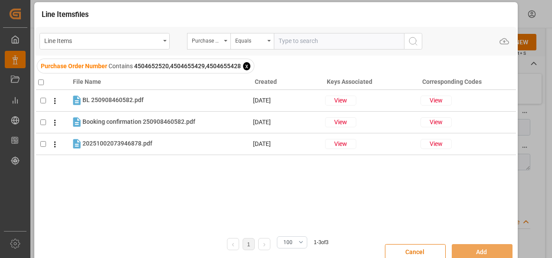
click at [41, 79] on th at bounding box center [53, 80] width 35 height 19
click at [41, 81] on input "checkbox" at bounding box center [41, 82] width 6 height 6
checkbox input "true"
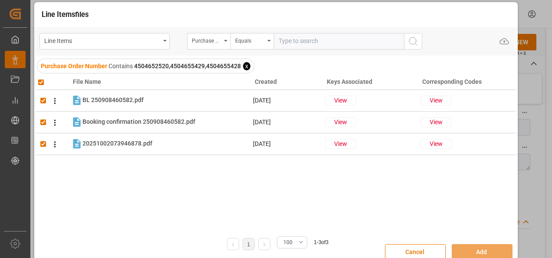
checkbox input "true"
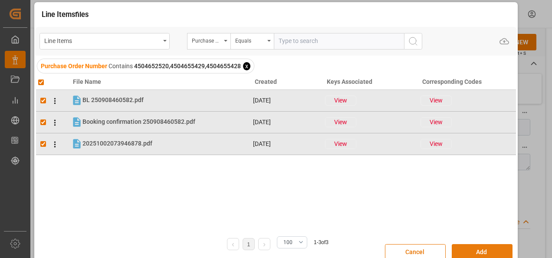
click at [491, 247] on button "Add" at bounding box center [482, 252] width 61 height 16
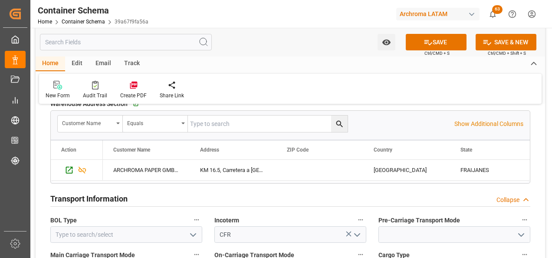
scroll to position [781, 0]
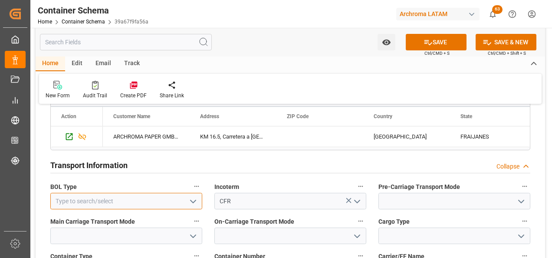
click at [185, 203] on input at bounding box center [126, 201] width 152 height 16
click at [191, 201] on icon "open menu" at bounding box center [193, 201] width 10 height 10
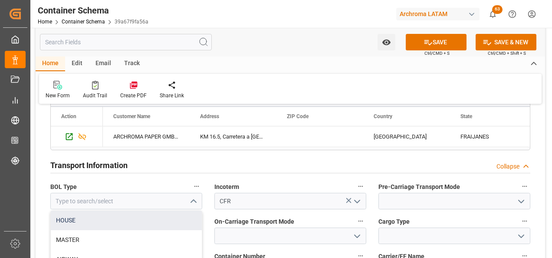
click at [184, 212] on div "HOUSE" at bounding box center [126, 221] width 151 height 20
type input "HOUSE"
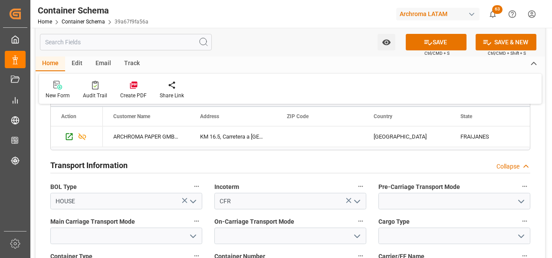
click at [527, 201] on button "open menu" at bounding box center [520, 200] width 13 height 13
click at [511, 219] on div "Truck" at bounding box center [454, 221] width 151 height 20
type input "Truck"
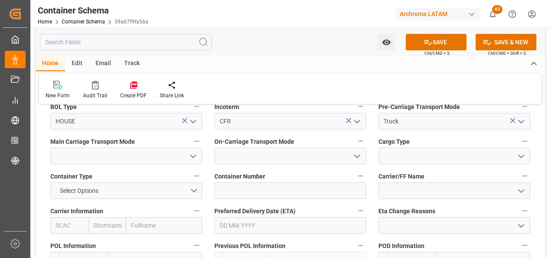
scroll to position [868, 0]
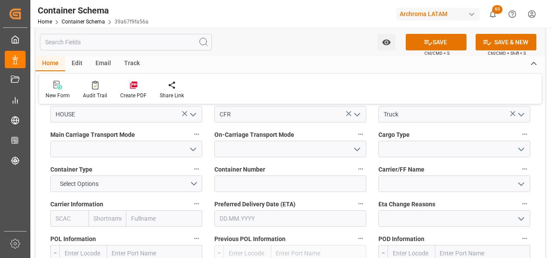
click at [197, 148] on icon "open menu" at bounding box center [193, 149] width 10 height 10
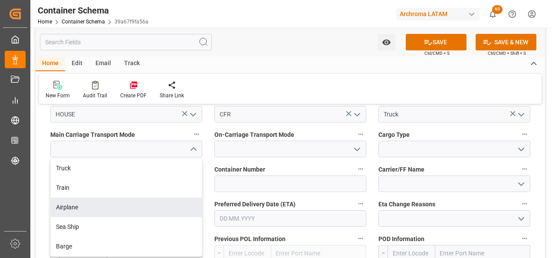
click at [128, 220] on div "Sea Ship" at bounding box center [126, 227] width 151 height 20
type input "Sea Ship"
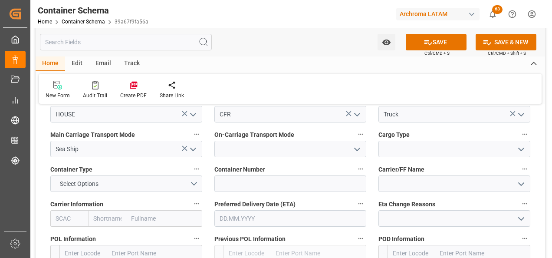
click at [355, 146] on icon "open menu" at bounding box center [357, 149] width 10 height 10
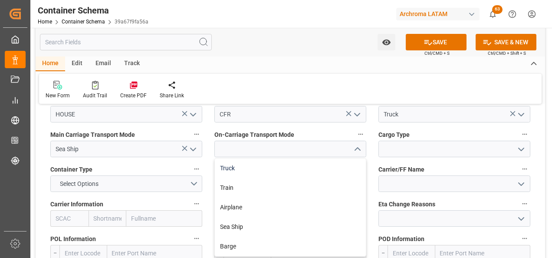
click at [327, 163] on div "Truck" at bounding box center [290, 168] width 151 height 20
type input "Truck"
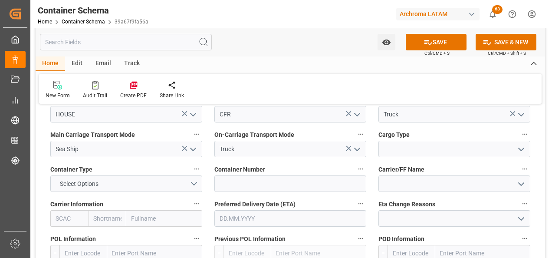
click at [520, 152] on icon "open menu" at bounding box center [521, 149] width 10 height 10
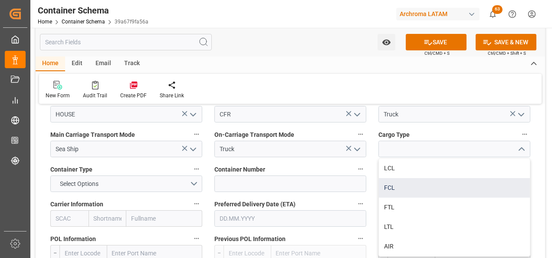
click at [402, 184] on div "FCL" at bounding box center [454, 188] width 151 height 20
type input "FCL"
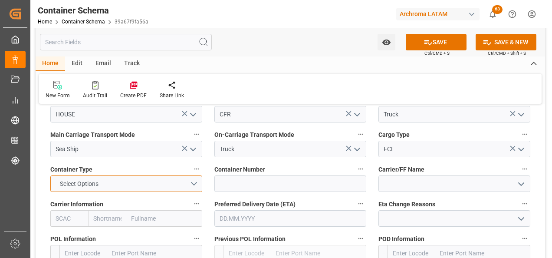
click at [195, 187] on button "Select Options" at bounding box center [126, 183] width 152 height 16
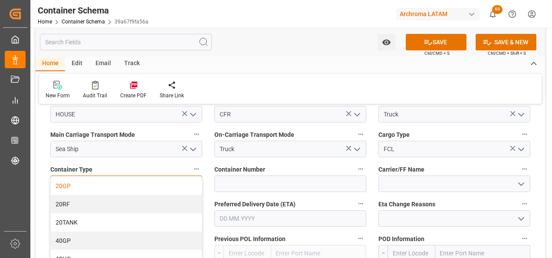
click at [165, 188] on div "20GP" at bounding box center [126, 186] width 151 height 18
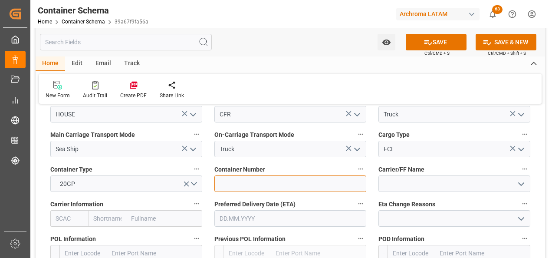
click at [264, 179] on input at bounding box center [290, 183] width 152 height 16
click at [238, 179] on input at bounding box center [290, 183] width 152 height 16
paste input "DFSU1175558"
type input "DFSU1175558"
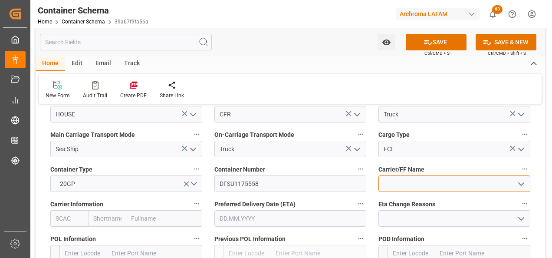
click at [385, 179] on input at bounding box center [455, 183] width 152 height 16
type input "C"
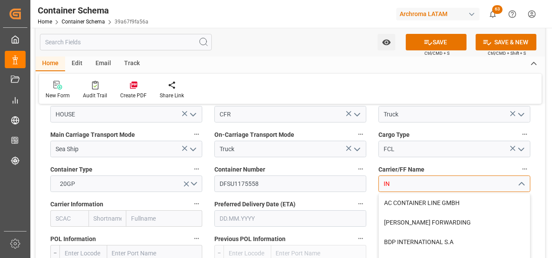
type input "I"
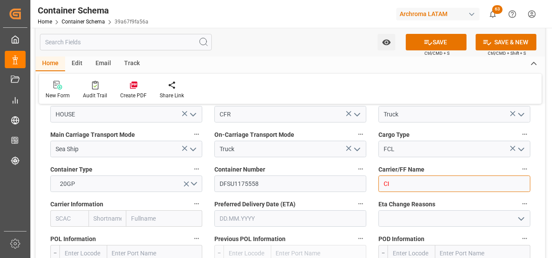
type input "C"
type input "I"
click at [137, 216] on input "text" at bounding box center [164, 218] width 76 height 16
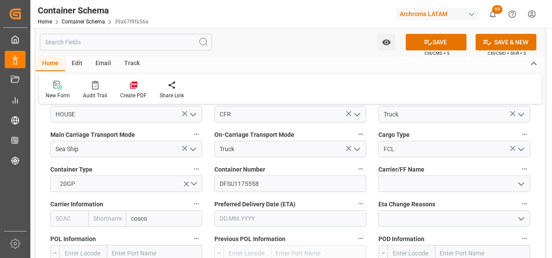
click at [137, 216] on input "cosco" at bounding box center [164, 218] width 76 height 16
drag, startPoint x: 151, startPoint y: 218, endPoint x: 117, endPoint y: 225, distance: 34.2
click at [119, 225] on div "sco COSCO Shipping Co. Ltd. FESCO Siberia Airlines" at bounding box center [126, 218] width 152 height 16
type input "COSCO"
click at [155, 241] on b "COSCO Shipping Co. Ltd." at bounding box center [160, 242] width 57 height 16
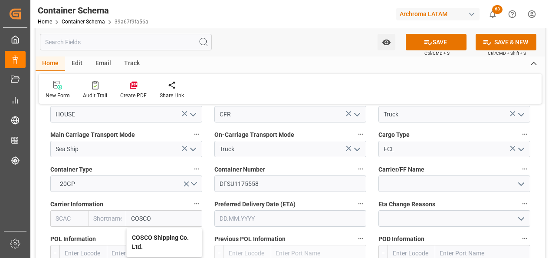
type input "COSU"
type input "Cosco"
type input "COSCO Shipping Co. Ltd."
click at [253, 214] on input "text" at bounding box center [290, 218] width 152 height 16
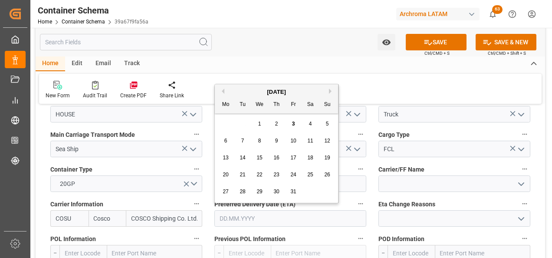
click at [329, 91] on button "Next Month" at bounding box center [331, 91] width 5 height 5
click at [255, 141] on div "5" at bounding box center [259, 141] width 11 height 10
type input "[DATE]"
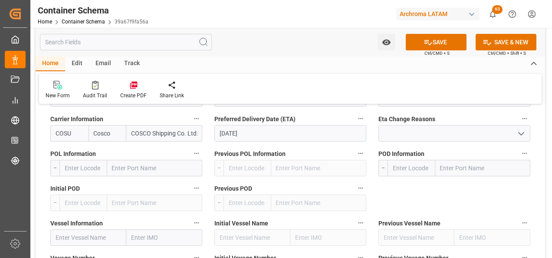
scroll to position [955, 0]
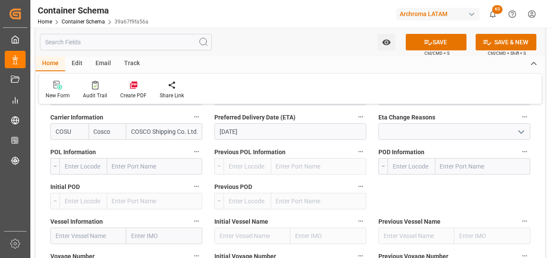
click at [155, 171] on input "text" at bounding box center [154, 166] width 95 height 16
type input "HAMBURG"
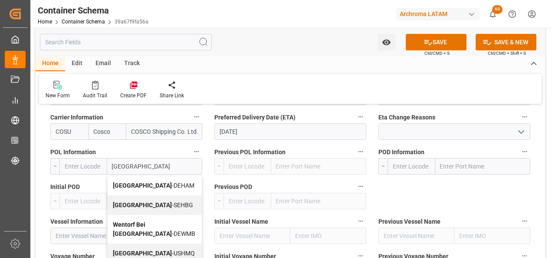
click at [147, 186] on span "Hamburg - DEHAM" at bounding box center [154, 185] width 82 height 7
type input "DEHAM"
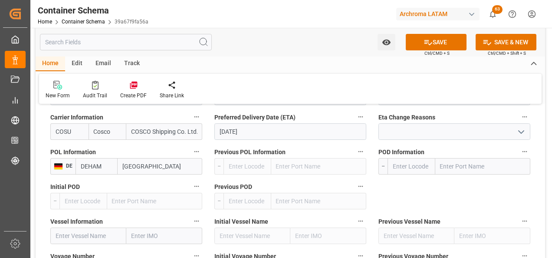
type input "Hamburg"
click at [485, 167] on input "text" at bounding box center [482, 166] width 95 height 16
type input "SANTO TOMAS"
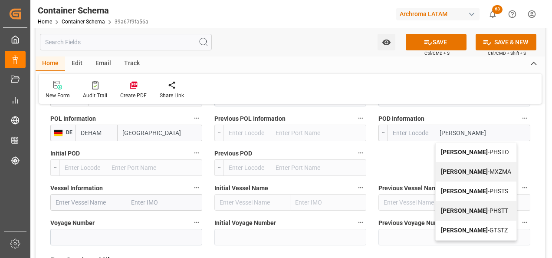
scroll to position [1042, 0]
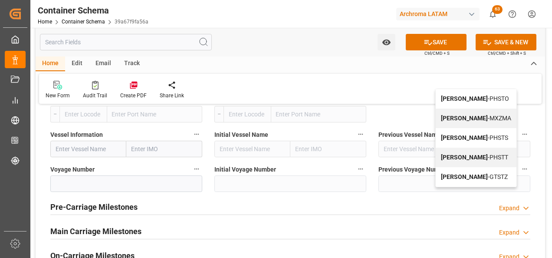
click at [490, 182] on div "Santo Tomas - GTSTZ" at bounding box center [476, 177] width 81 height 20
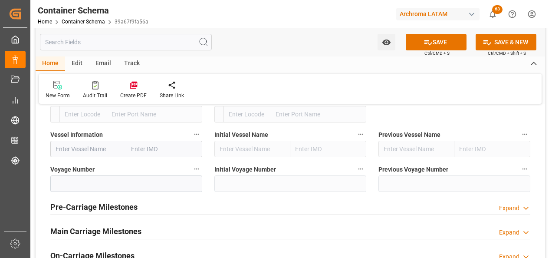
type input "GTSTZ"
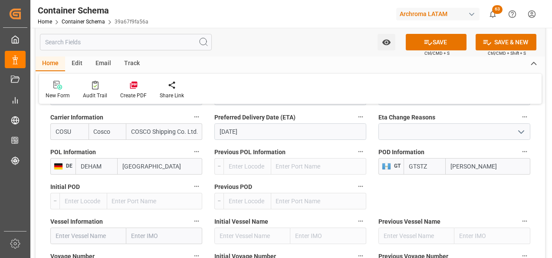
scroll to position [998, 0]
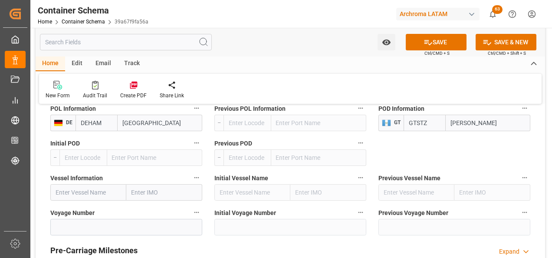
type input "Santo Tomas"
click at [69, 194] on input "text" at bounding box center [88, 192] width 76 height 16
click at [98, 194] on input "text" at bounding box center [88, 192] width 76 height 16
paste input "CMA CGM CARL ANTOINE"
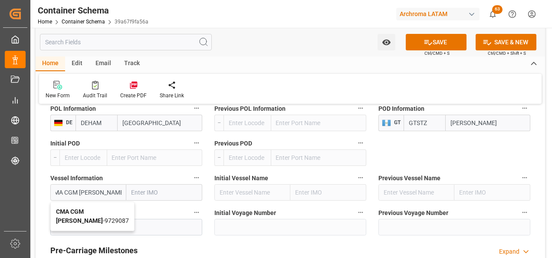
drag, startPoint x: 98, startPoint y: 208, endPoint x: 1, endPoint y: 209, distance: 96.4
click at [98, 209] on b "CMA CGM Carl Antoine" at bounding box center [79, 216] width 47 height 16
type input "CMA CGM Carl Antoine"
type input "9729087"
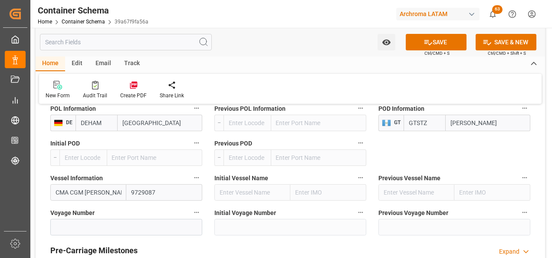
type input "CMA CGM Carl Antoine"
click at [125, 226] on input at bounding box center [126, 227] width 152 height 16
paste input "0WCM7S1MA"
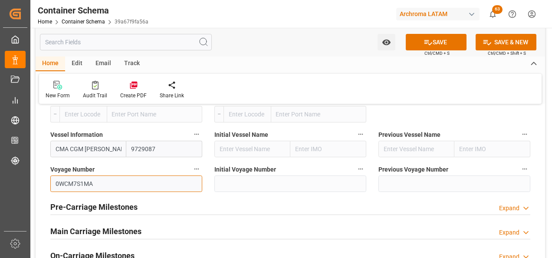
scroll to position [1085, 0]
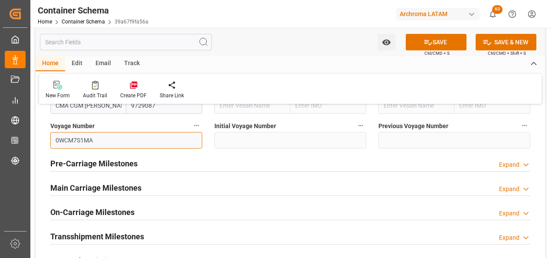
type input "0WCM7S1MA"
click at [112, 185] on h2 "Main Carriage Milestones" at bounding box center [95, 188] width 91 height 12
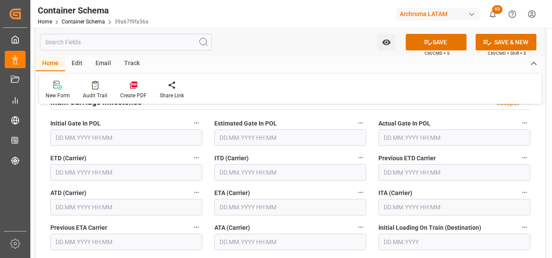
scroll to position [1172, 0]
click at [92, 172] on input "text" at bounding box center [126, 171] width 152 height 16
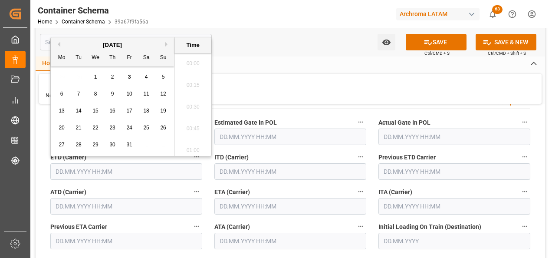
scroll to position [1001, 0]
click at [59, 92] on div "6" at bounding box center [61, 94] width 11 height 10
type input "06.10.2025 00:00"
click at [253, 205] on input "text" at bounding box center [290, 206] width 152 height 16
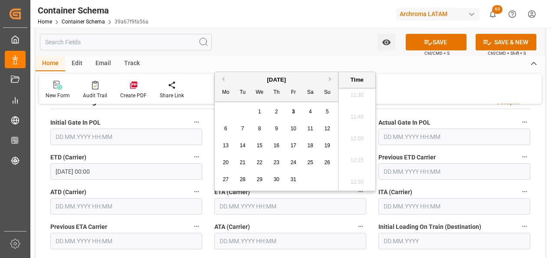
click at [329, 78] on button "Next Month" at bounding box center [331, 78] width 5 height 5
click at [256, 131] on div "5" at bounding box center [259, 129] width 11 height 10
type input "05.11.2025 00:00"
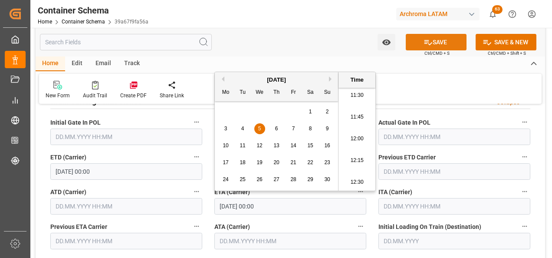
click at [437, 46] on button "SAVE" at bounding box center [436, 42] width 61 height 16
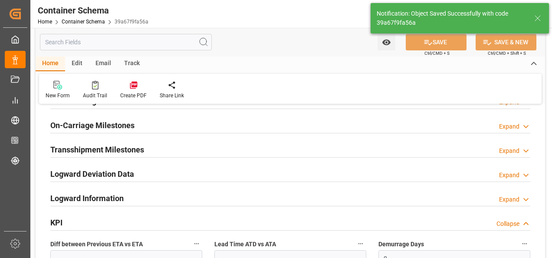
type input "Document Sent"
type input "GTSTZ"
type input "Santo Tomas"
type input "CMA CGM Carl Antoine"
type input "9729087"
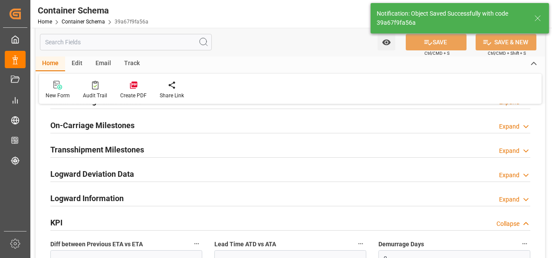
type input "0WCM7S1MA"
type input "03.10.2025 17:02"
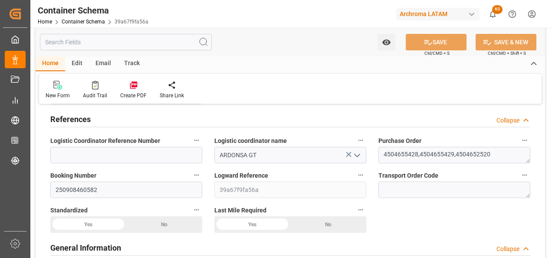
scroll to position [0, 0]
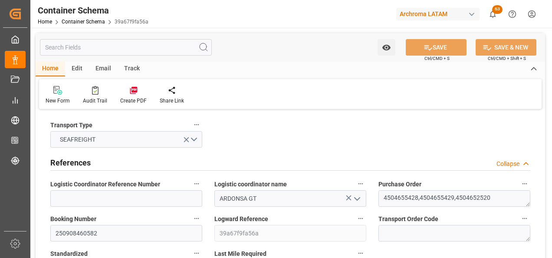
click at [98, 66] on div "Email" at bounding box center [103, 69] width 29 height 15
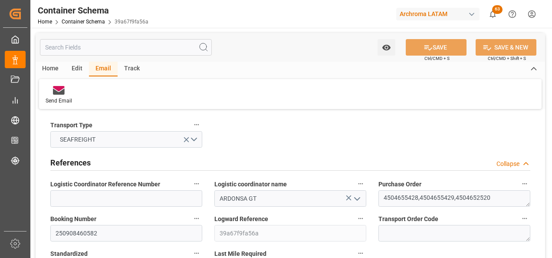
click at [61, 90] on icon at bounding box center [59, 88] width 12 height 5
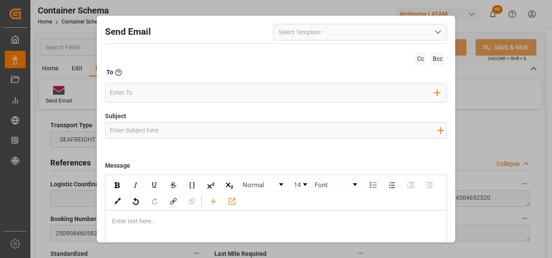
click at [433, 37] on icon "open menu" at bounding box center [438, 32] width 10 height 10
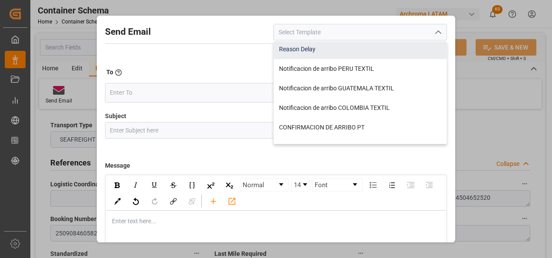
scroll to position [249, 0]
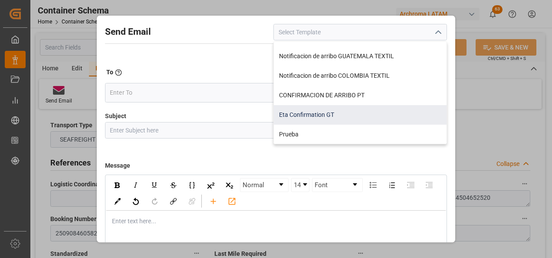
click at [348, 110] on div "Eta Confirmation GT" at bounding box center [360, 115] width 173 height 20
type input "Eta Confirmation GT"
type input "GT || PO {{purchaseOrder}} || {{category}} || BL {{bookingNumber}} || Confirmac…"
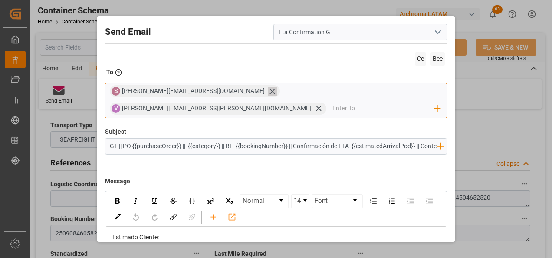
click at [268, 95] on icon at bounding box center [272, 91] width 9 height 9
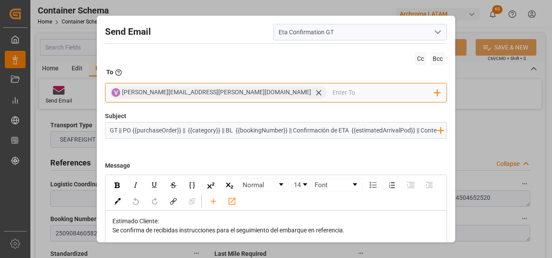
click at [333, 95] on input "email" at bounding box center [384, 92] width 102 height 13
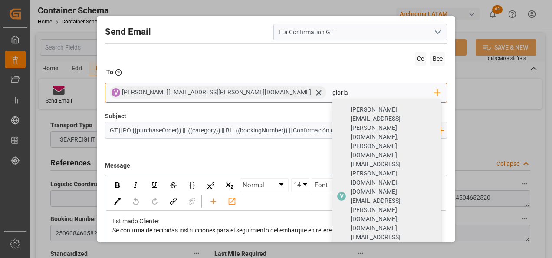
type input "gloria"
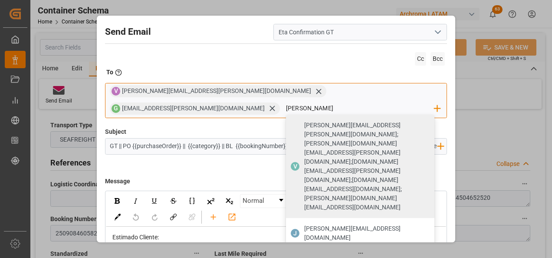
type input "johana.tunche@ardonsa.net"
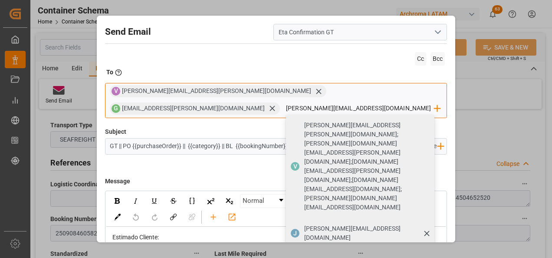
click at [385, 221] on div "johana.tunche@ardonsa.net" at bounding box center [366, 233] width 130 height 24
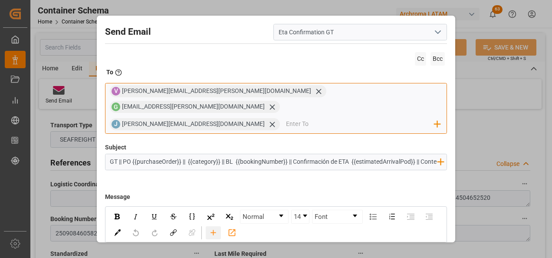
click at [218, 228] on icon "rdw-toolbar" at bounding box center [213, 232] width 9 height 9
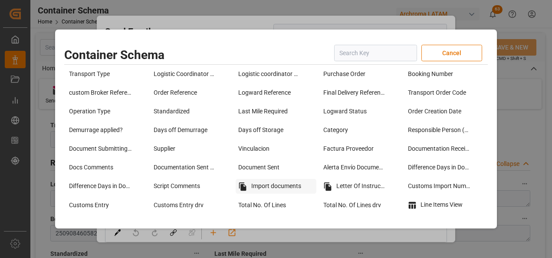
scroll to position [87, 0]
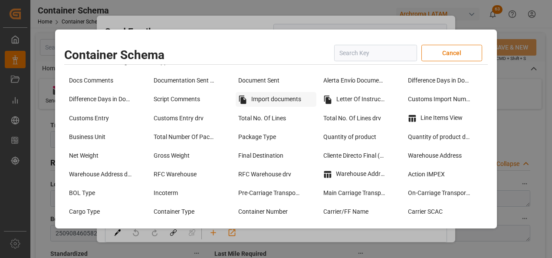
click at [267, 99] on div "Import documents" at bounding box center [276, 99] width 80 height 15
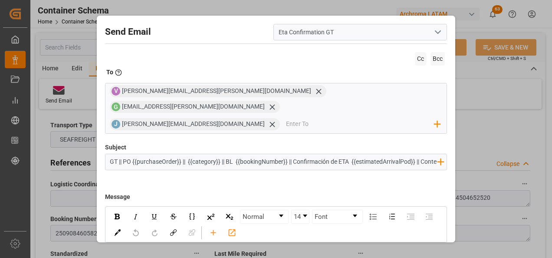
click at [306, 154] on input "GT || PO {{purchaseOrder}} || {{category}} || BL {{bookingNumber}} || Confirmac…" at bounding box center [273, 161] width 336 height 15
click at [218, 228] on icon "rdw-toolbar" at bounding box center [213, 232] width 9 height 9
type input "GT || PO {{purchaseOrder}} || {{category}} || BL {{bookingNumber}} || Confirmac…"
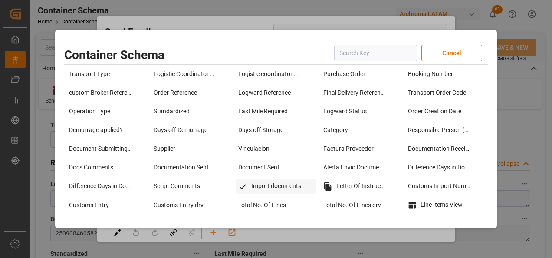
click at [288, 184] on div "Import documents" at bounding box center [276, 186] width 80 height 15
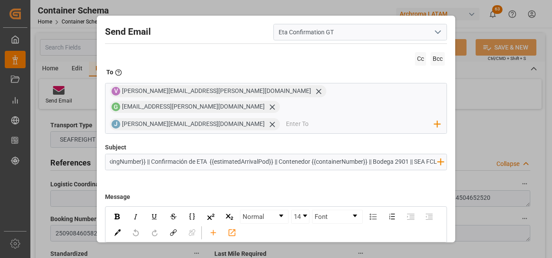
scroll to position [43, 0]
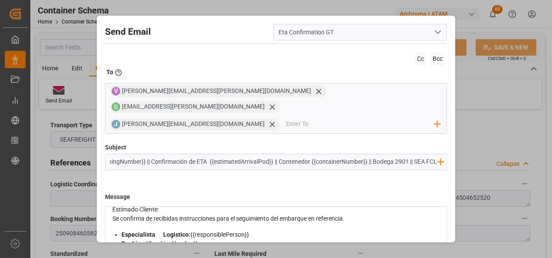
click at [366, 214] on div "Se confirma de recibidas instrucciones para el seguimiento del embarque en refe…" at bounding box center [276, 218] width 328 height 9
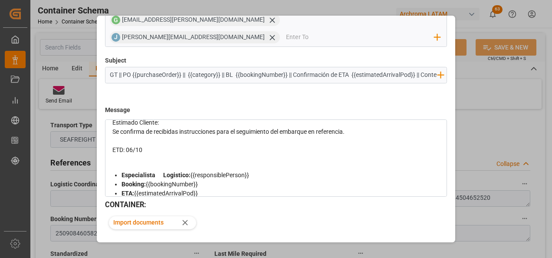
scroll to position [97, 0]
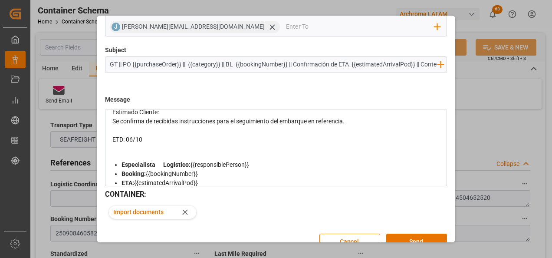
click at [135, 135] on div "ETD: 06/10" at bounding box center [276, 139] width 328 height 9
click at [128, 144] on div "rdw-editor" at bounding box center [276, 148] width 328 height 9
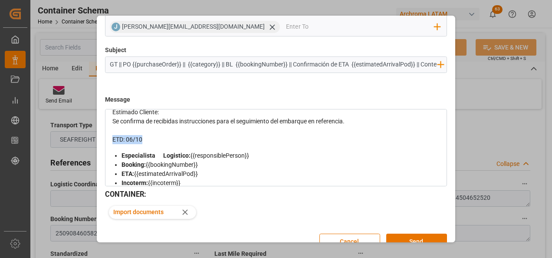
drag, startPoint x: 139, startPoint y: 126, endPoint x: 112, endPoint y: 126, distance: 27.3
click at [112, 135] on div "ETD: 06/10" at bounding box center [276, 139] width 328 height 9
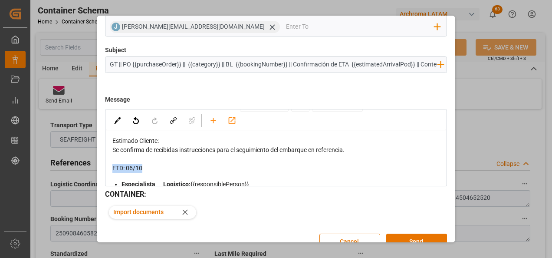
scroll to position [0, 0]
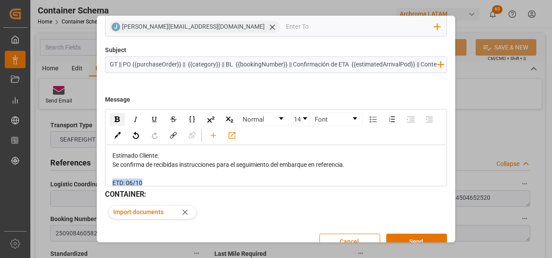
click at [119, 116] on img "rdw-inline-control" at bounding box center [117, 119] width 5 height 6
click at [151, 113] on div "rdw-inline-control" at bounding box center [154, 119] width 15 height 13
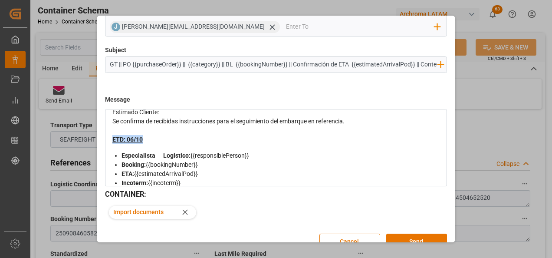
click at [164, 135] on div "ETD: 06/10" at bounding box center [276, 139] width 328 height 9
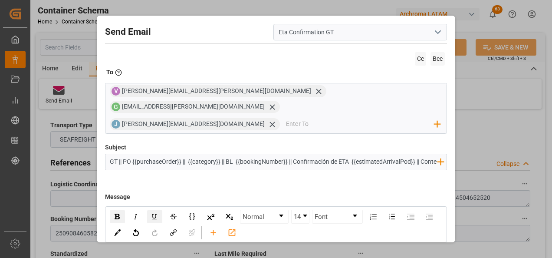
scroll to position [43, 0]
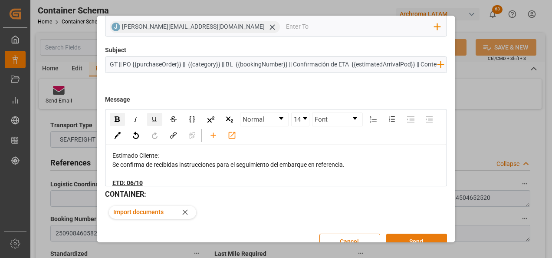
click at [425, 234] on button "Send" at bounding box center [416, 242] width 61 height 16
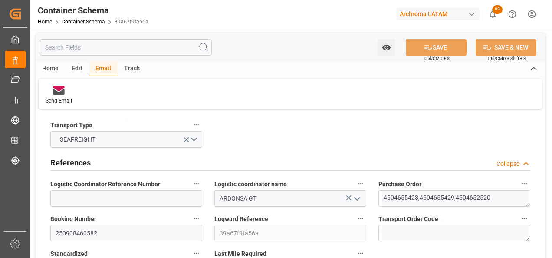
scroll to position [46, 0]
click at [99, 18] on div "Home Container Schema 39a67f9fa56a" at bounding box center [93, 21] width 111 height 9
click at [99, 19] on link "Container Schema" at bounding box center [83, 22] width 43 height 6
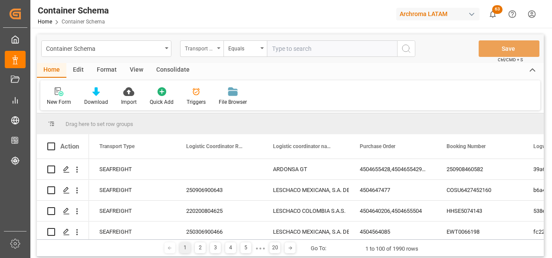
click at [190, 50] on div "Transport Type" at bounding box center [200, 48] width 30 height 10
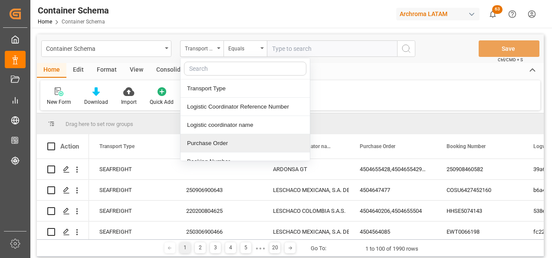
drag, startPoint x: 211, startPoint y: 135, endPoint x: 215, endPoint y: 133, distance: 4.5
click at [212, 135] on div "Purchase Order" at bounding box center [245, 143] width 129 height 18
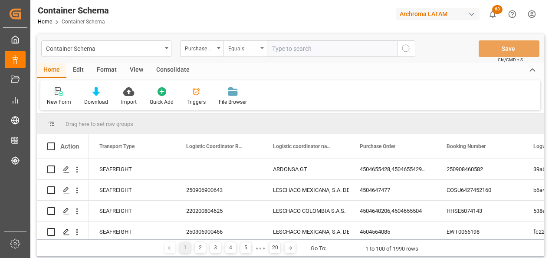
click at [251, 52] on div "Equals" at bounding box center [243, 48] width 30 height 10
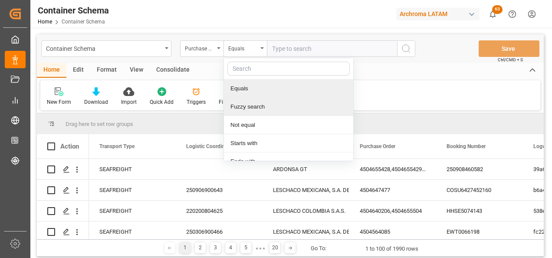
click at [264, 104] on div "Fuzzy search" at bounding box center [288, 107] width 129 height 18
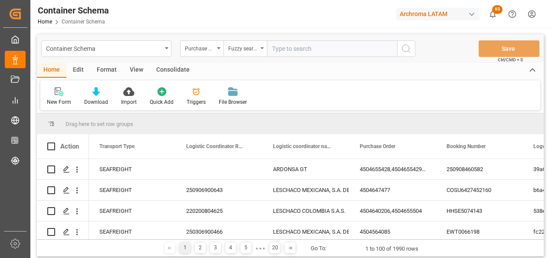
paste input "4504649483"
type input "4504649483"
click at [406, 52] on circle "search button" at bounding box center [405, 48] width 7 height 7
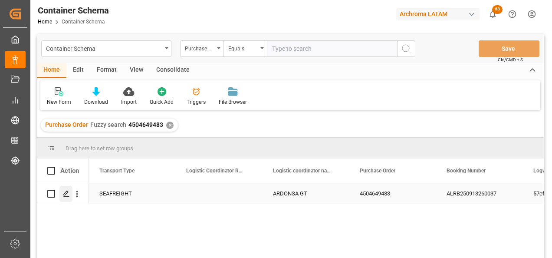
click at [66, 189] on div "Press SPACE to select this row." at bounding box center [65, 194] width 13 height 16
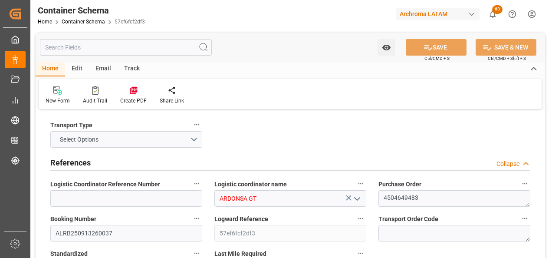
type input "0"
type input "1"
type input "4"
type input "1980"
type input "2079"
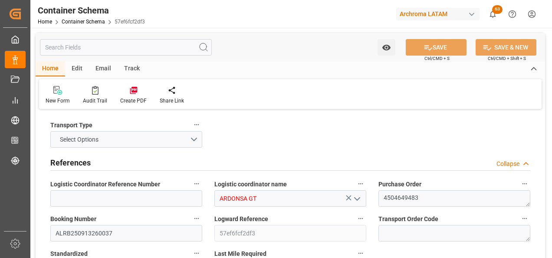
type input "CMACGM"
type input "CMA CGM Group"
type input "DEHAM"
type input "GTSTZ"
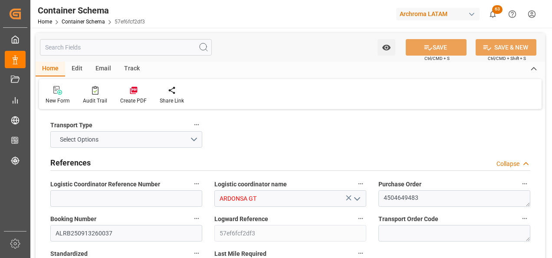
type input "GTSTZ"
type input "9729116"
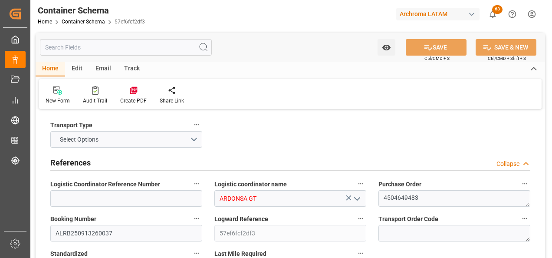
type input "0"
type input "25.08.2025 11:45"
type input "25.08.2025"
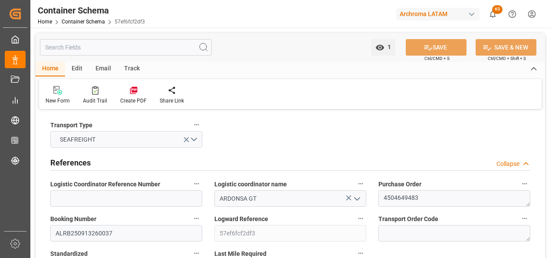
type input "04.10.2025"
type input "29.08.2025 00:00"
type input "01.09.2025 00:00"
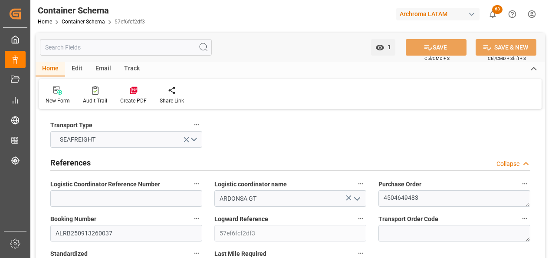
type input "02.09.2025 00:00"
type input "04.10.2025 00:00"
type input "12.09.2025 00:00"
type input "04.10.2025 00:00"
type input "[DATE]"
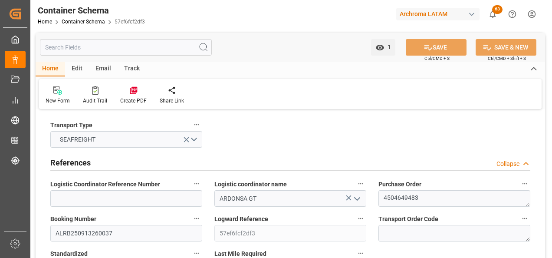
type input "03.10.2025 07:29"
type input "25.08.2025 16:49"
type input "[DATE]"
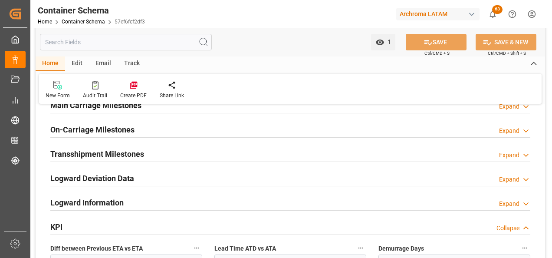
scroll to position [1042, 0]
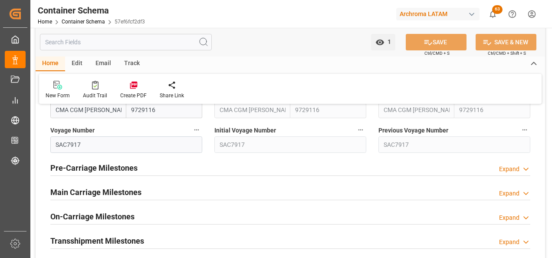
click at [130, 188] on h2 "Main Carriage Milestones" at bounding box center [95, 192] width 91 height 12
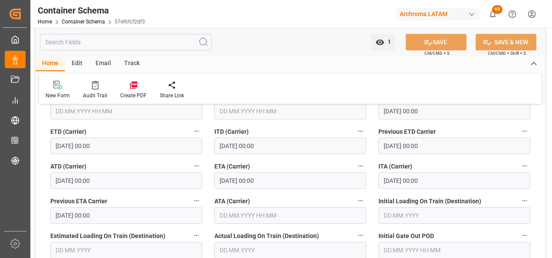
scroll to position [1129, 0]
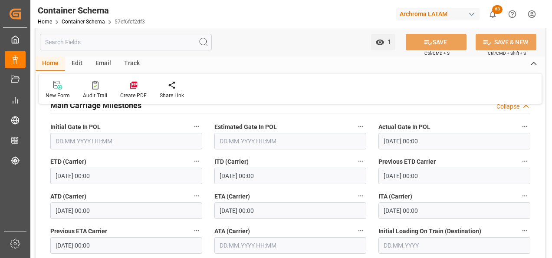
click at [257, 217] on input "04.10.2025 00:00" at bounding box center [290, 210] width 152 height 16
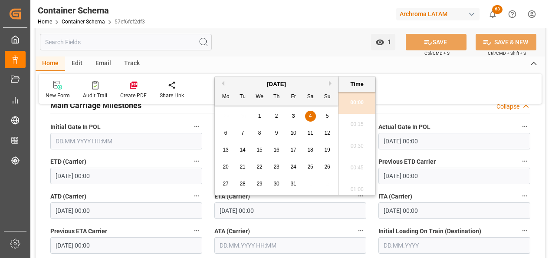
click at [259, 132] on span "8" at bounding box center [259, 133] width 3 height 6
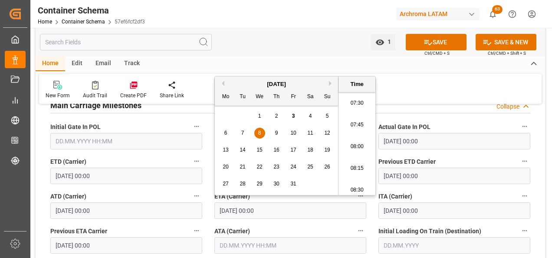
scroll to position [651, 0]
click at [357, 150] on li "08:00" at bounding box center [357, 146] width 37 height 22
type input "08.10.2025 08:00"
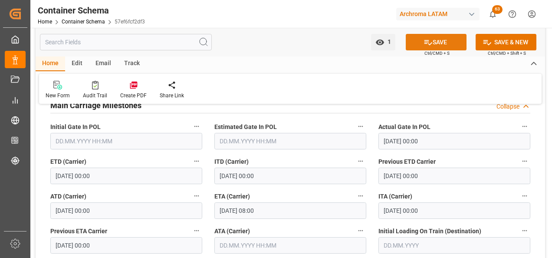
click at [430, 41] on icon at bounding box center [428, 42] width 9 height 9
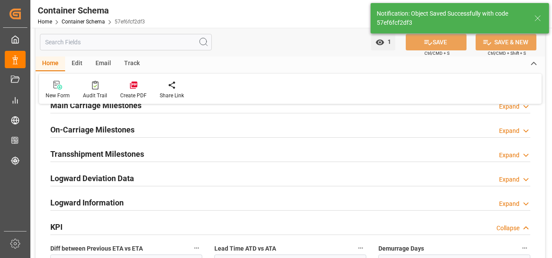
type input "4"
type input "03.10.2025 17:08"
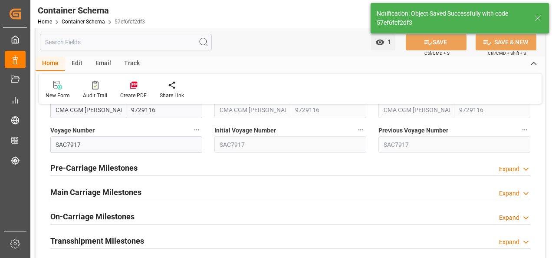
click at [120, 191] on h2 "Main Carriage Milestones" at bounding box center [95, 192] width 91 height 12
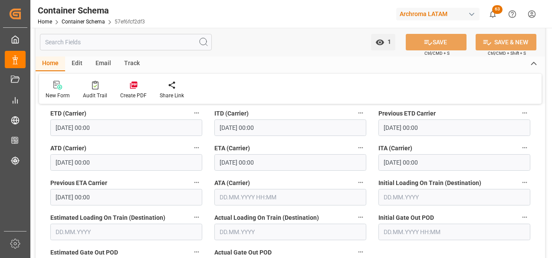
scroll to position [1129, 0]
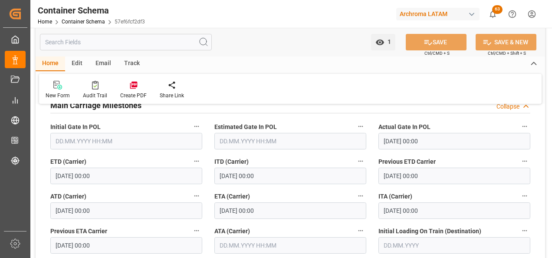
click at [99, 64] on div "Email" at bounding box center [103, 63] width 29 height 15
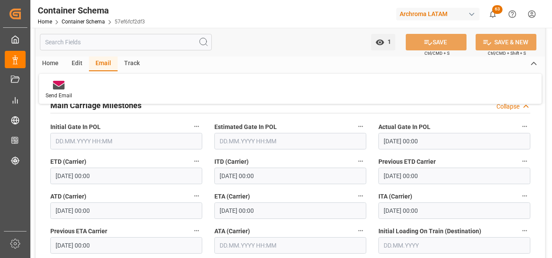
click at [64, 89] on icon at bounding box center [59, 86] width 12 height 6
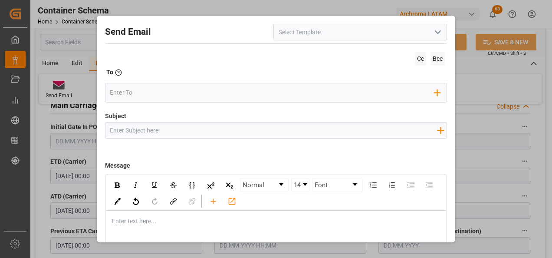
click at [431, 33] on button "open menu" at bounding box center [437, 32] width 13 height 13
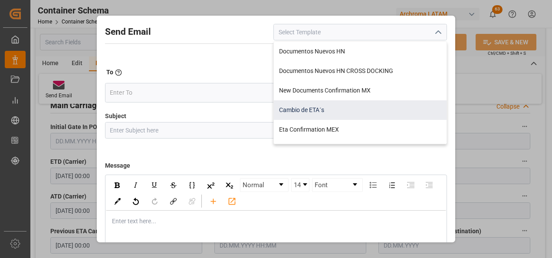
click at [320, 106] on div "Cambio de ETA´s" at bounding box center [360, 110] width 173 height 20
type input "Cambio de ETA´s"
type input "{{customsEntry}}|| Cambio de ETA {{estimatedArrivalPod}} || Reason Delay {{etaC…"
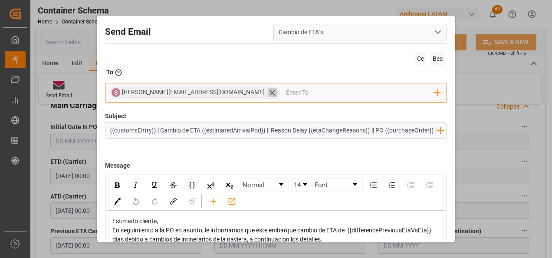
click at [270, 92] on icon at bounding box center [272, 92] width 5 height 5
click at [202, 92] on input "email" at bounding box center [272, 92] width 325 height 13
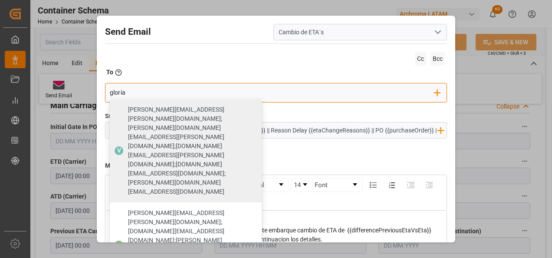
type input "gloria"
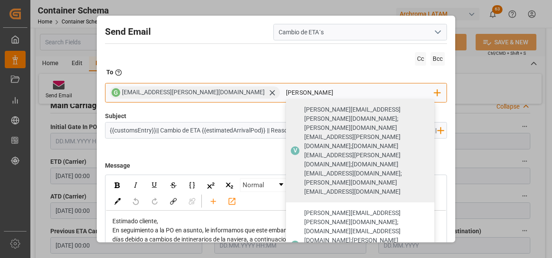
type input "valeria"
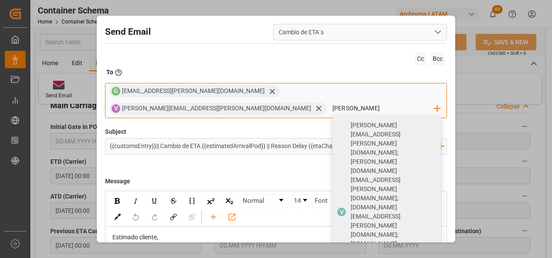
type input "johana.tunche@ardonsa.net"
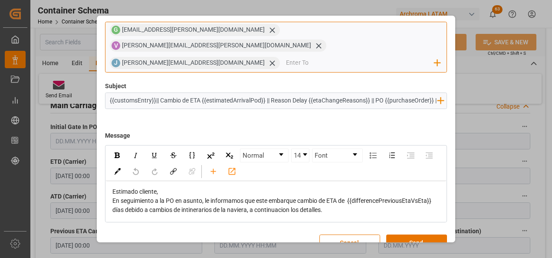
scroll to position [62, 0]
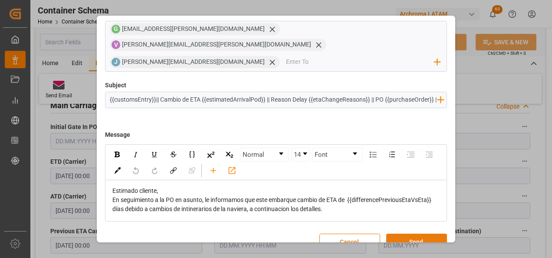
click at [421, 234] on button "Send" at bounding box center [416, 242] width 61 height 16
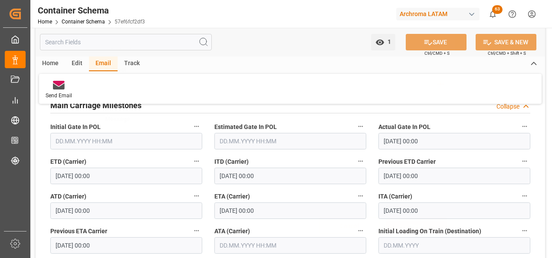
scroll to position [46, 0]
